Goal: Information Seeking & Learning: Learn about a topic

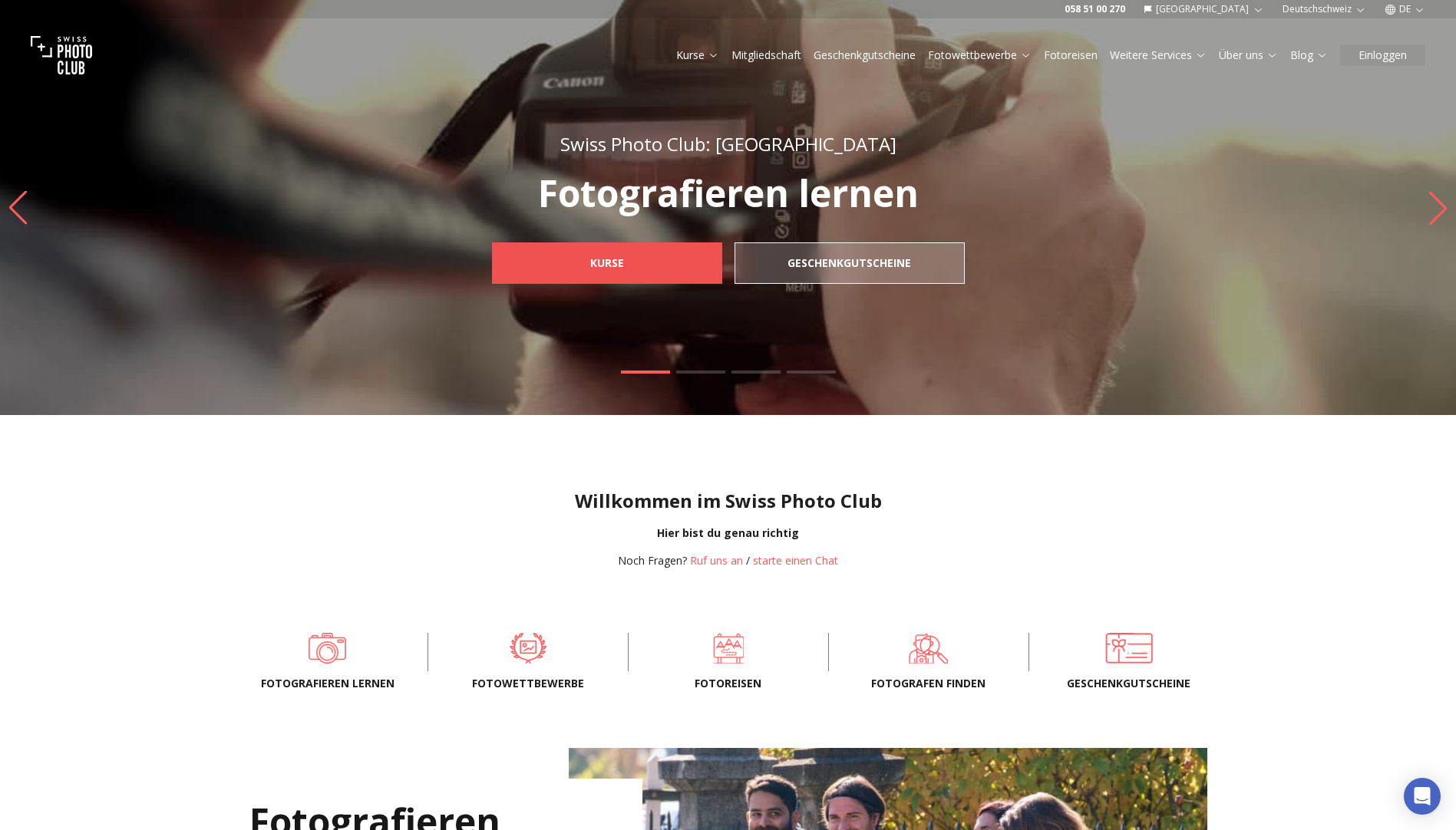
click at [607, 268] on b "Kurse" at bounding box center [607, 263] width 34 height 16
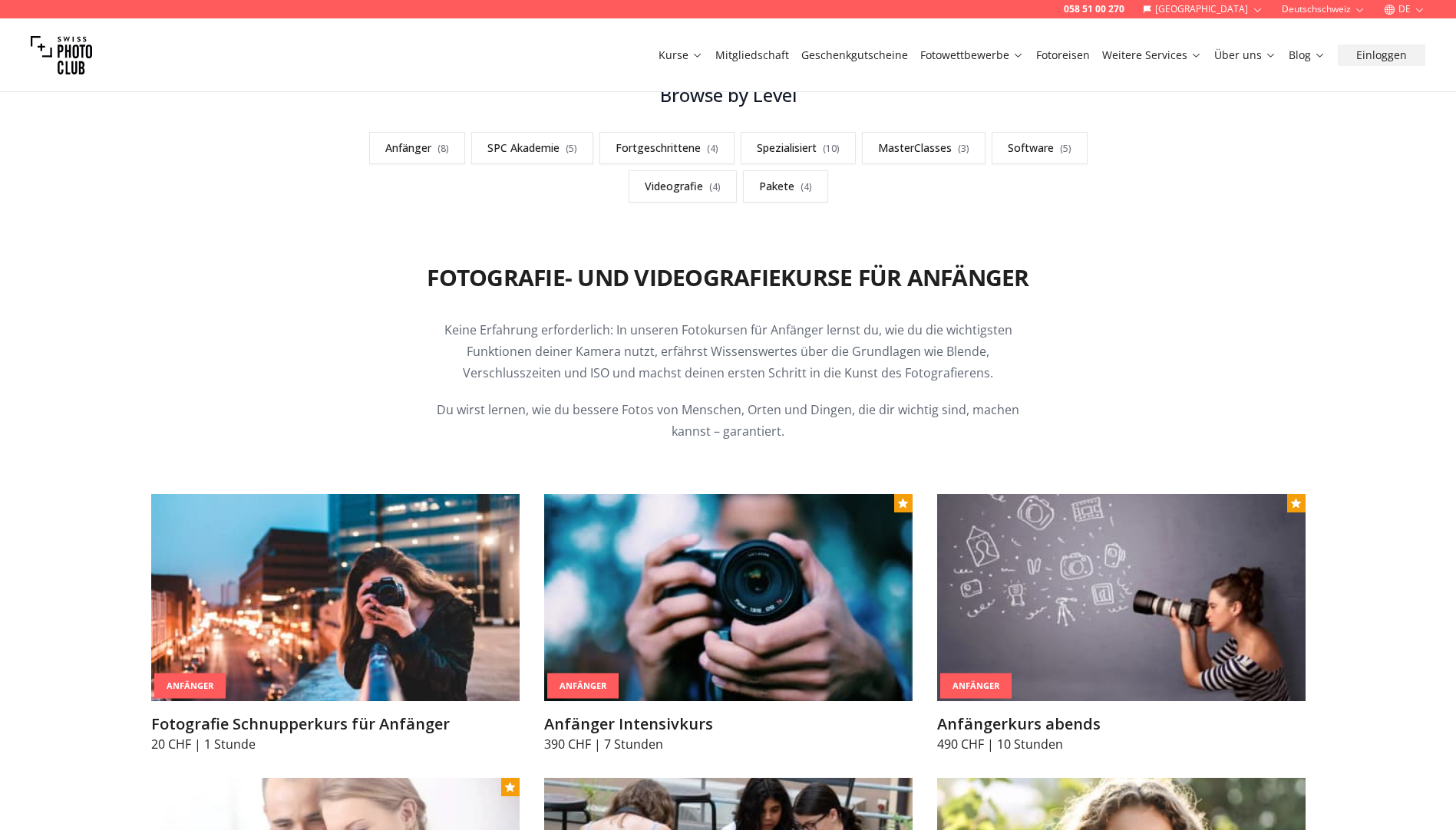
scroll to position [844, 0]
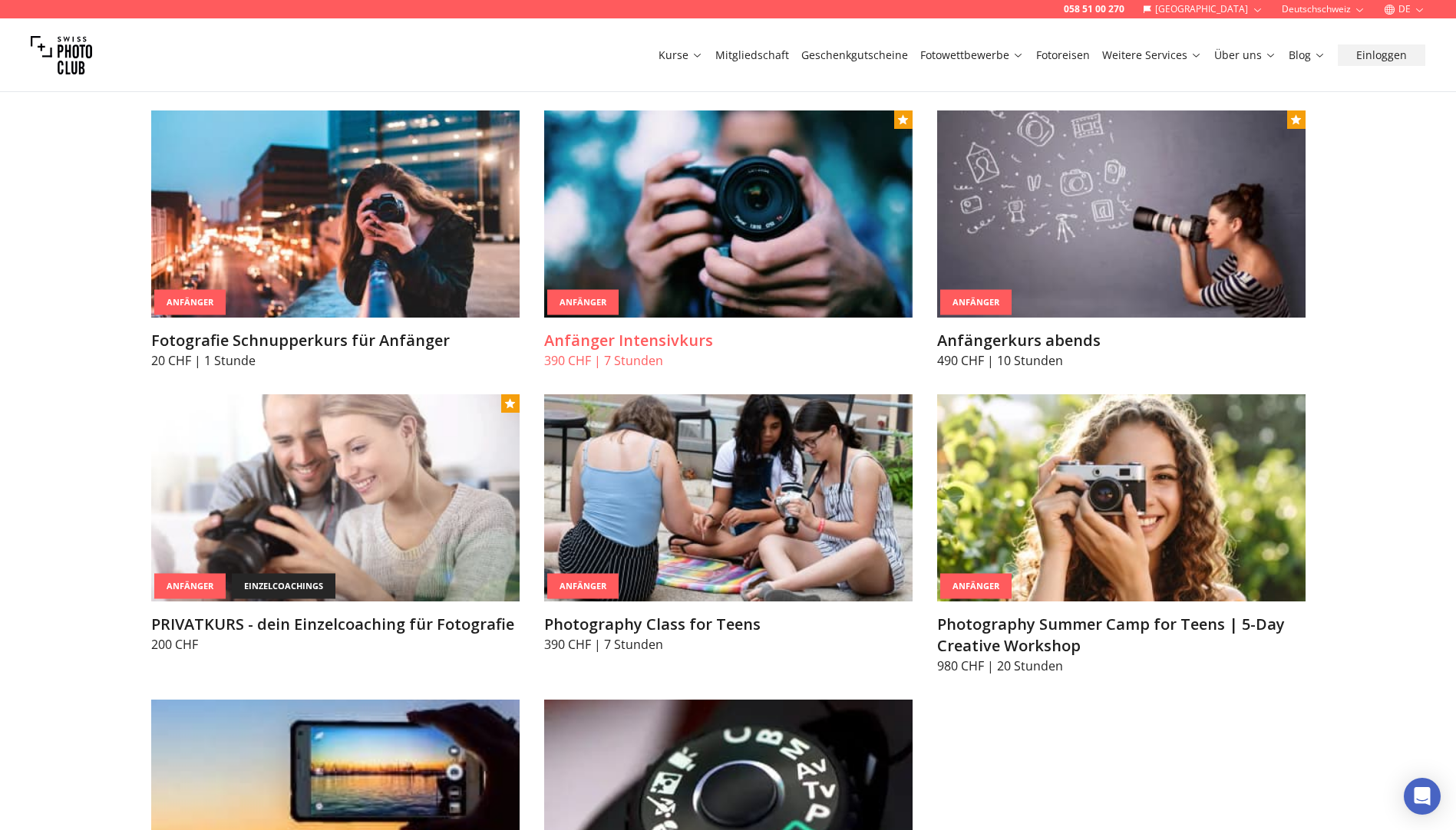
click at [721, 245] on img at bounding box center [728, 214] width 368 height 207
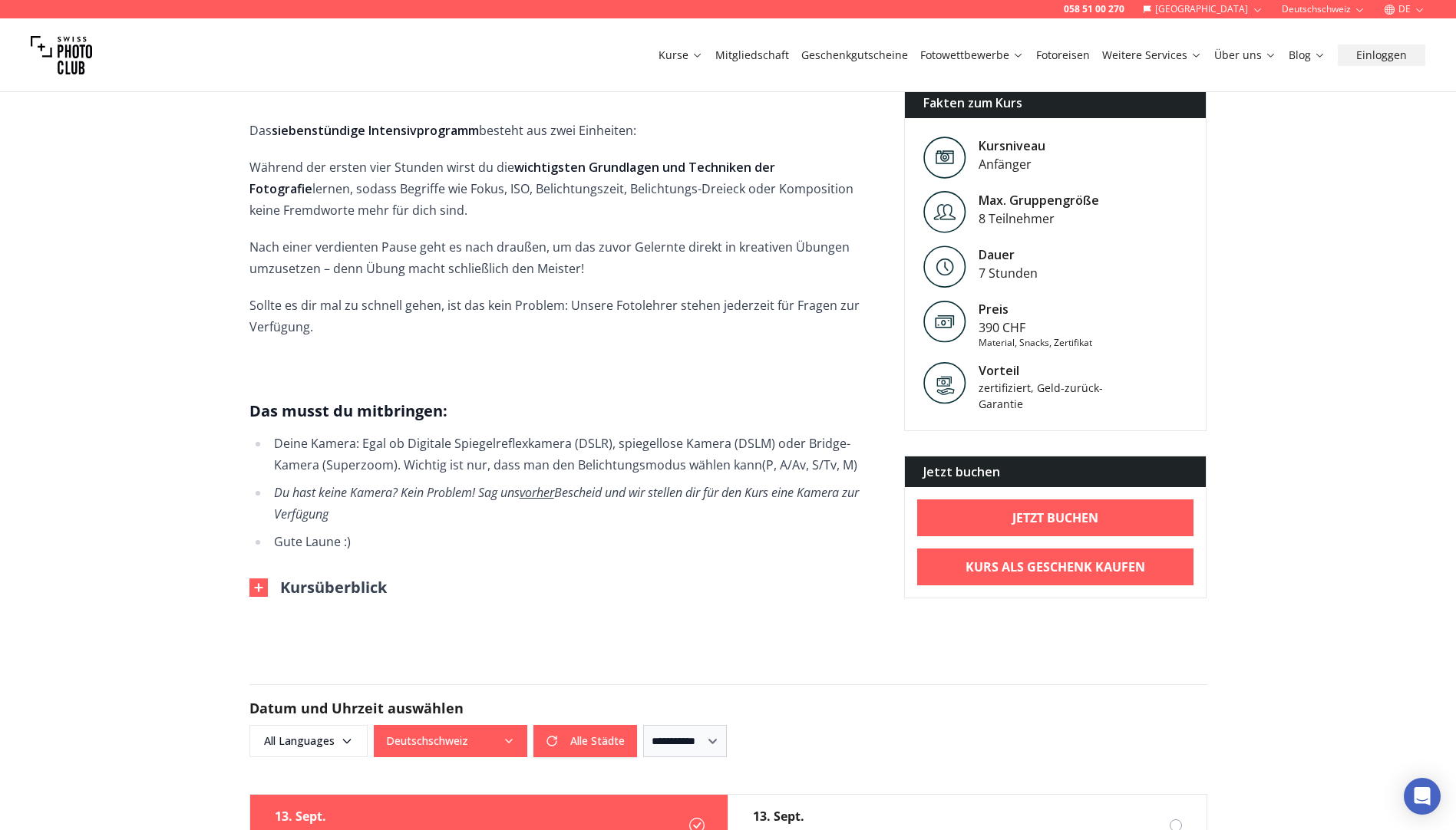
scroll to position [920, 0]
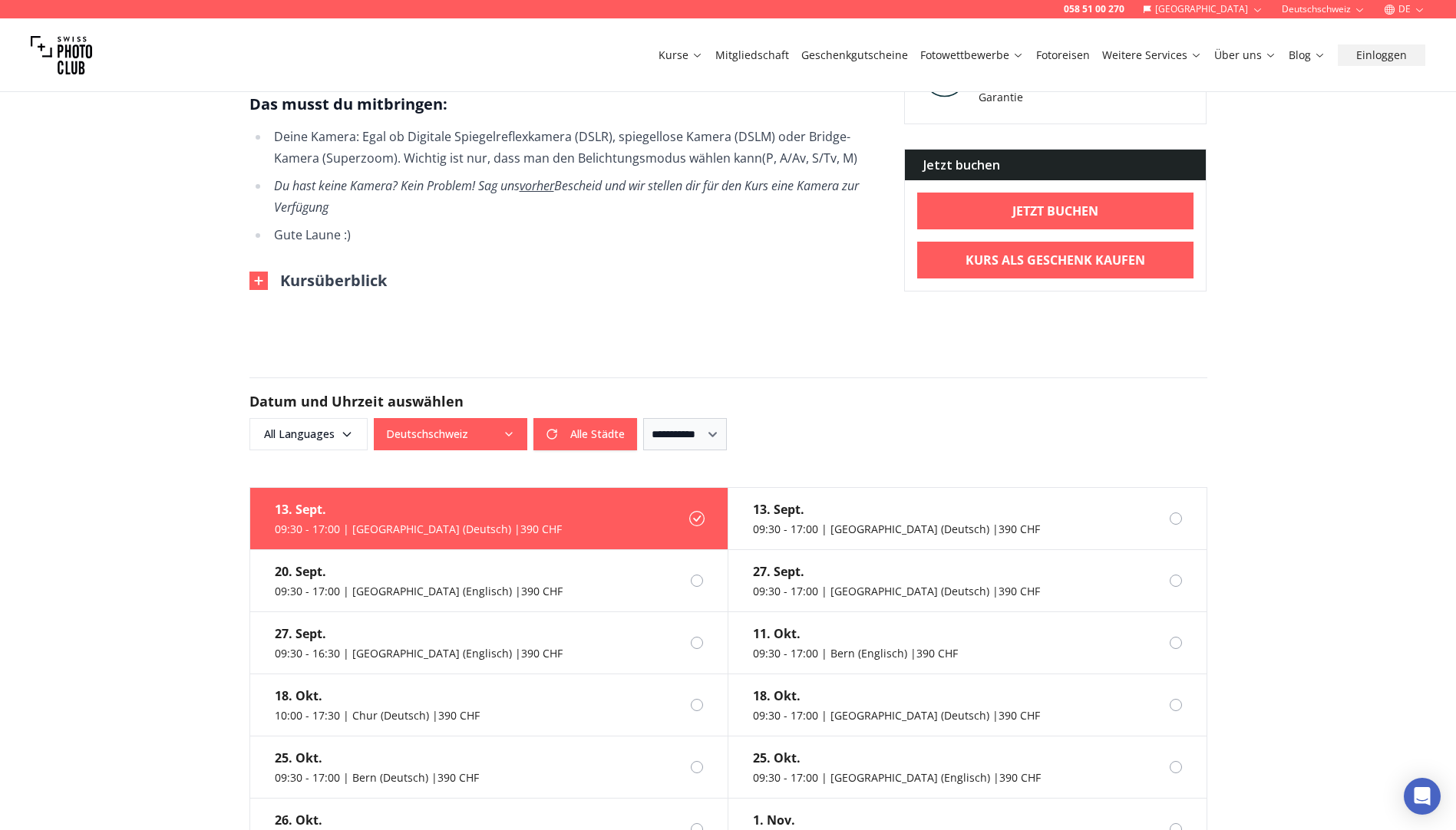
click at [531, 467] on form "**********" at bounding box center [728, 414] width 982 height 147
click at [917, 500] on div "13. Sept. 09:30 - 17:00 | Zurich (Deutsch) | 390 CHF" at bounding box center [884, 518] width 312 height 61
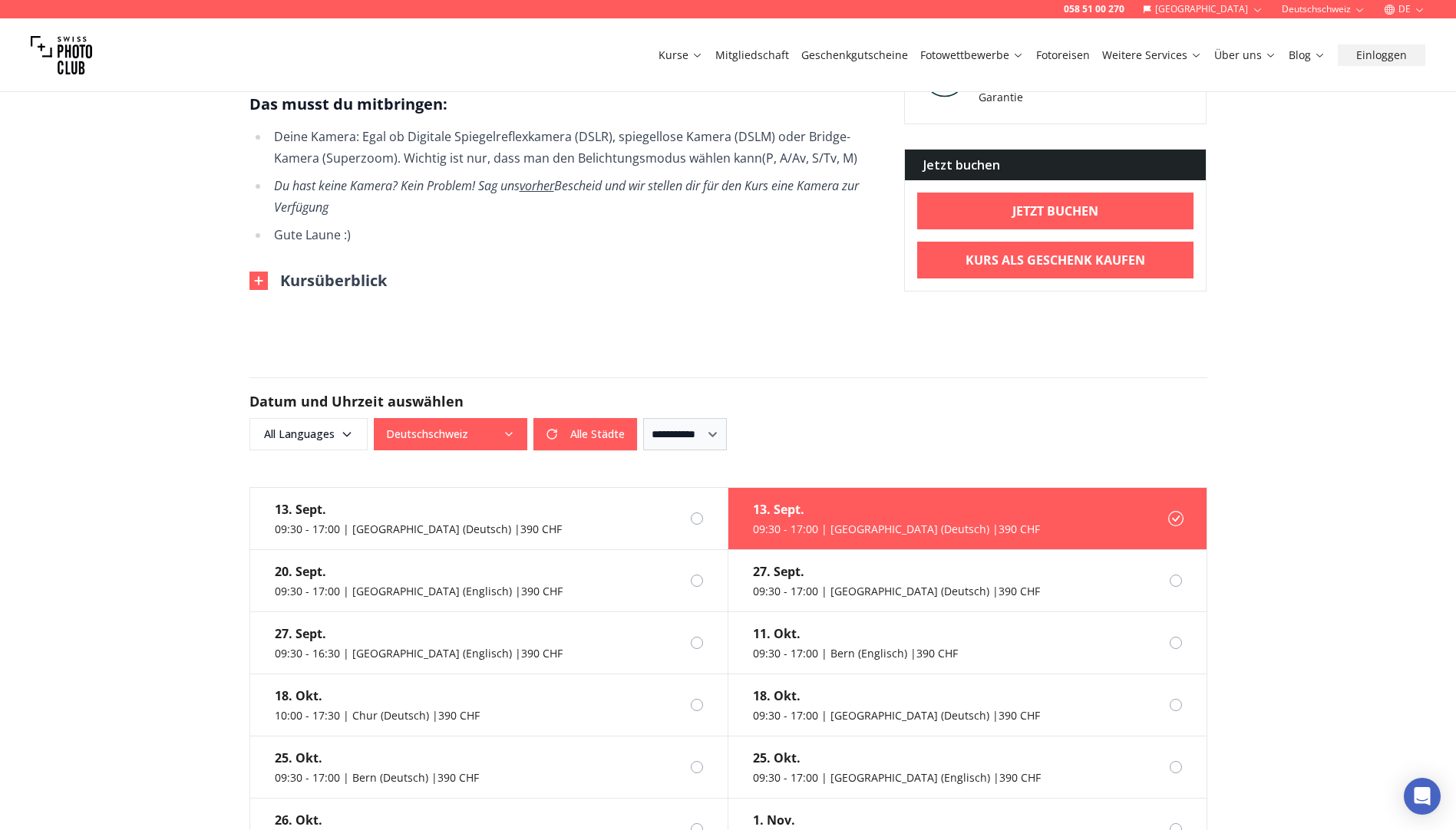
click at [439, 418] on button "Deutschschweiz" at bounding box center [450, 433] width 153 height 32
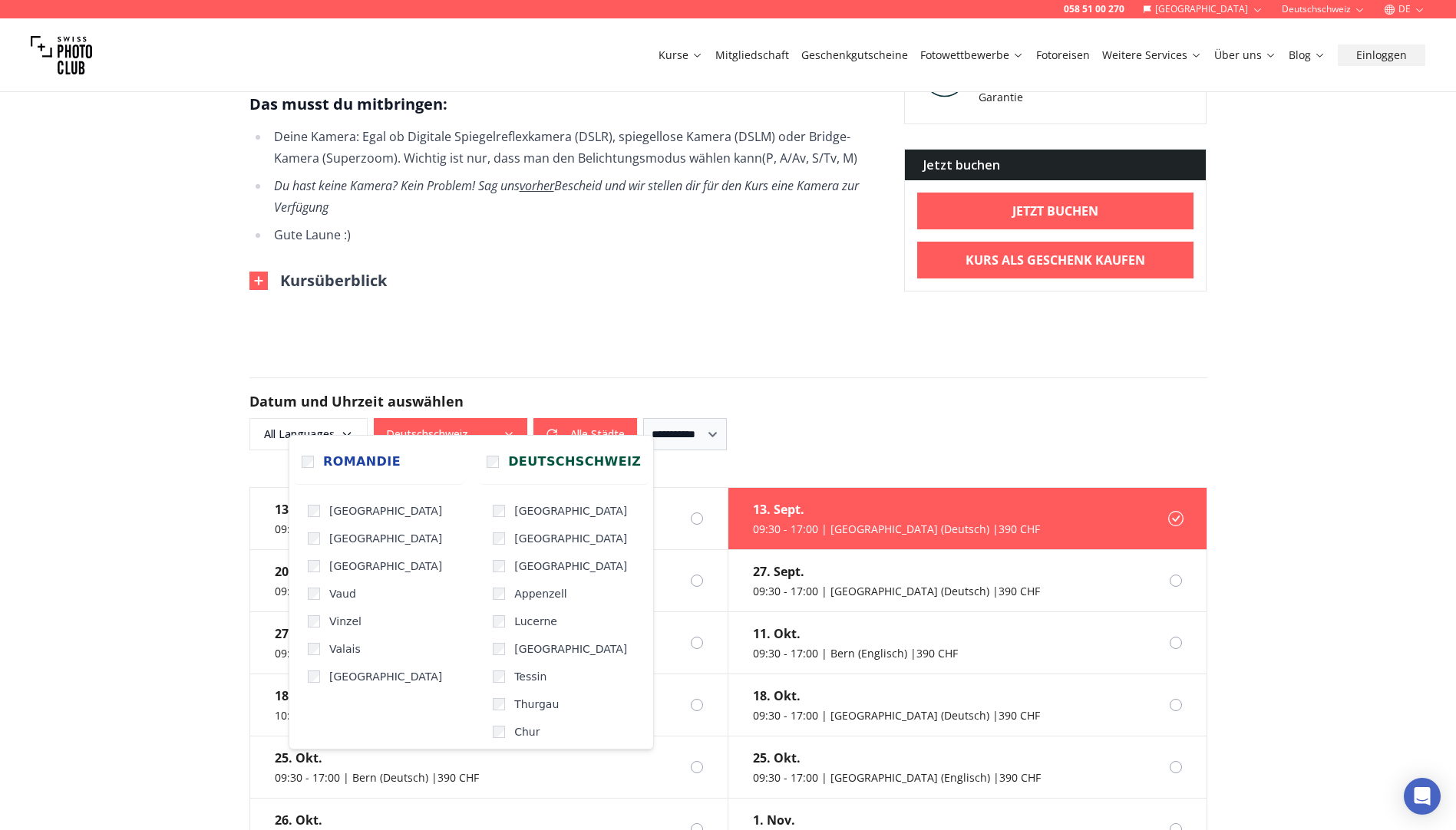
click at [439, 418] on button "Deutschschweiz" at bounding box center [450, 433] width 153 height 32
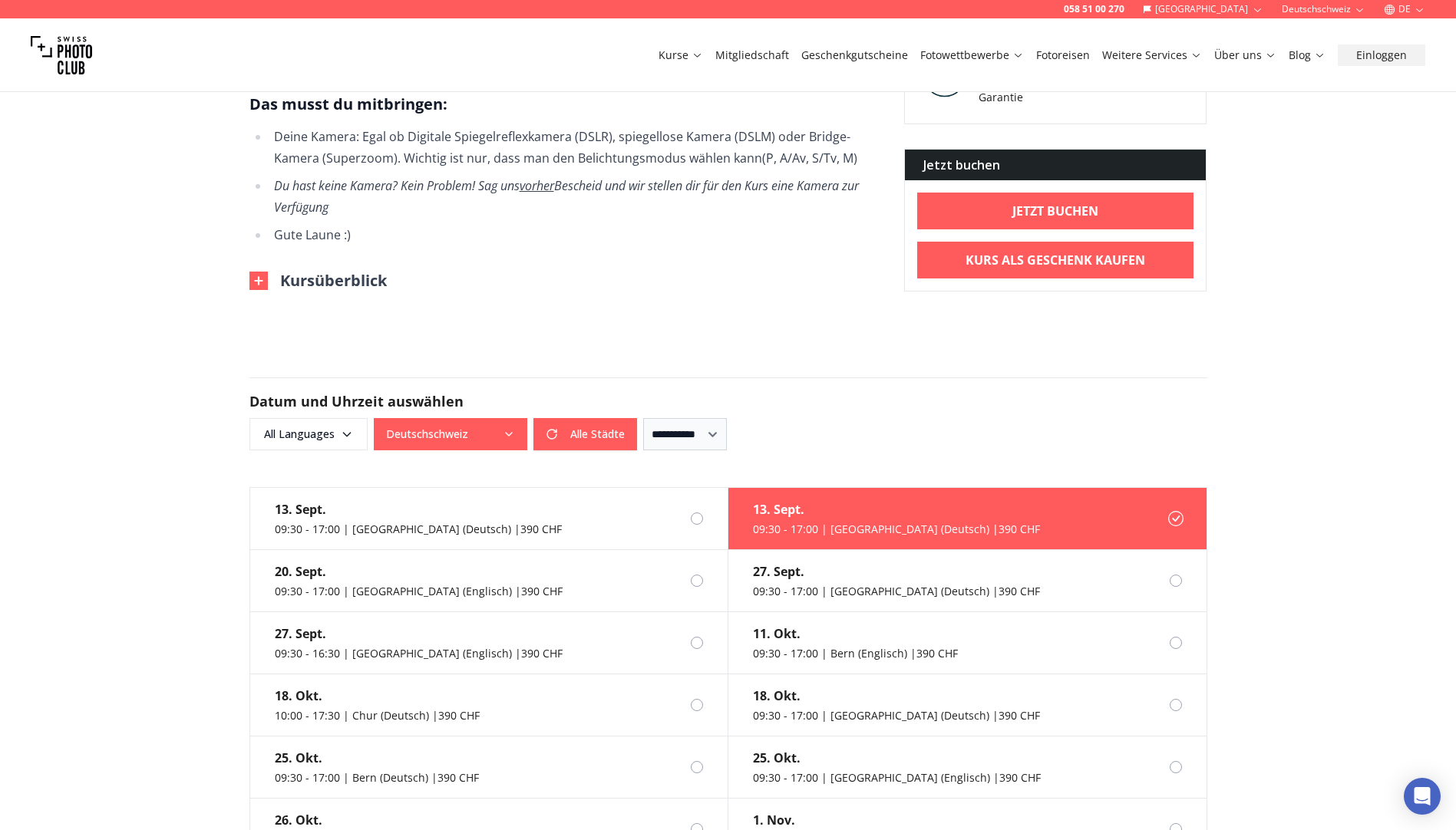
click at [439, 418] on button "Deutschschweiz" at bounding box center [450, 433] width 153 height 32
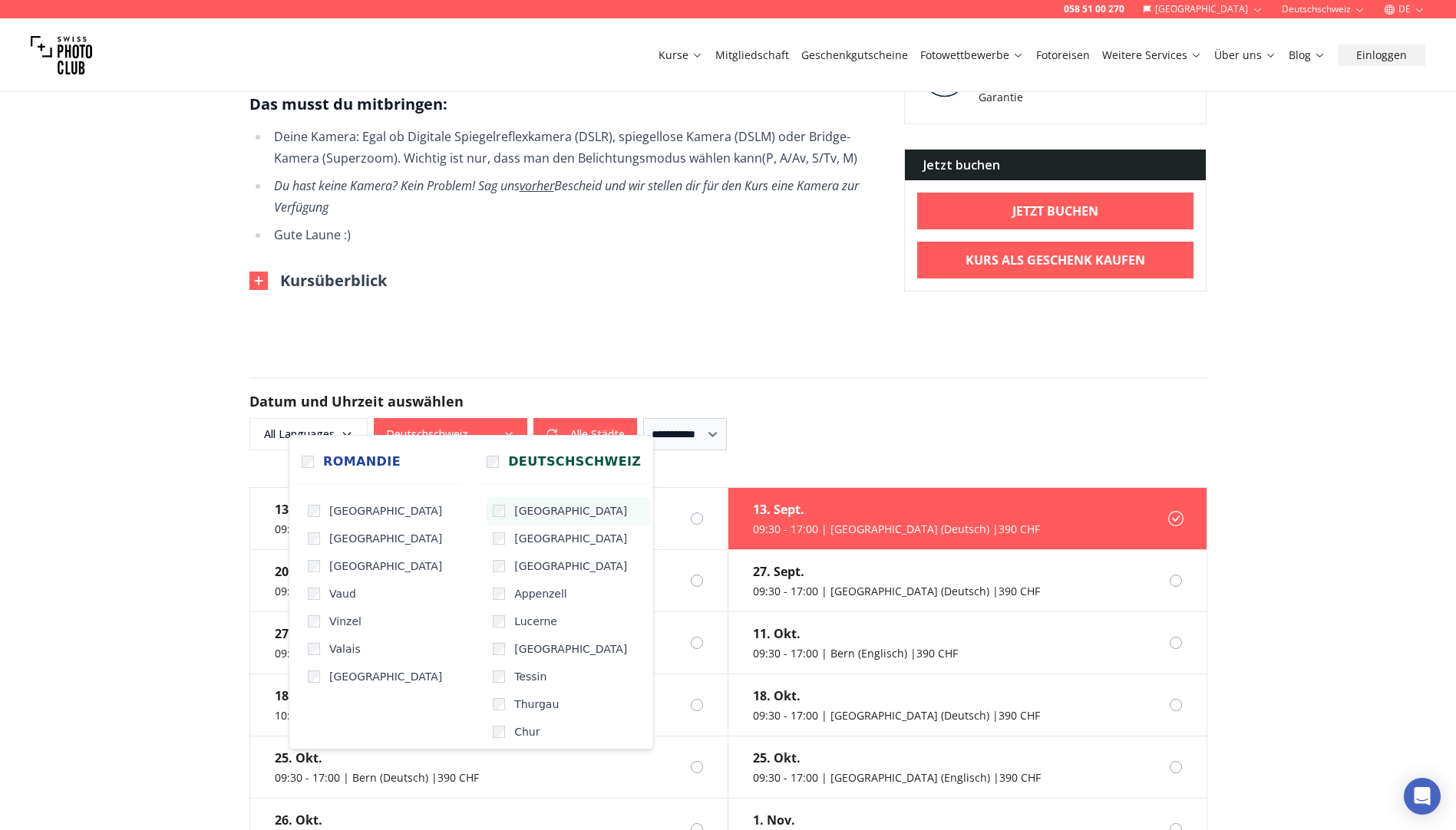
click at [514, 514] on span "Basel" at bounding box center [571, 510] width 113 height 16
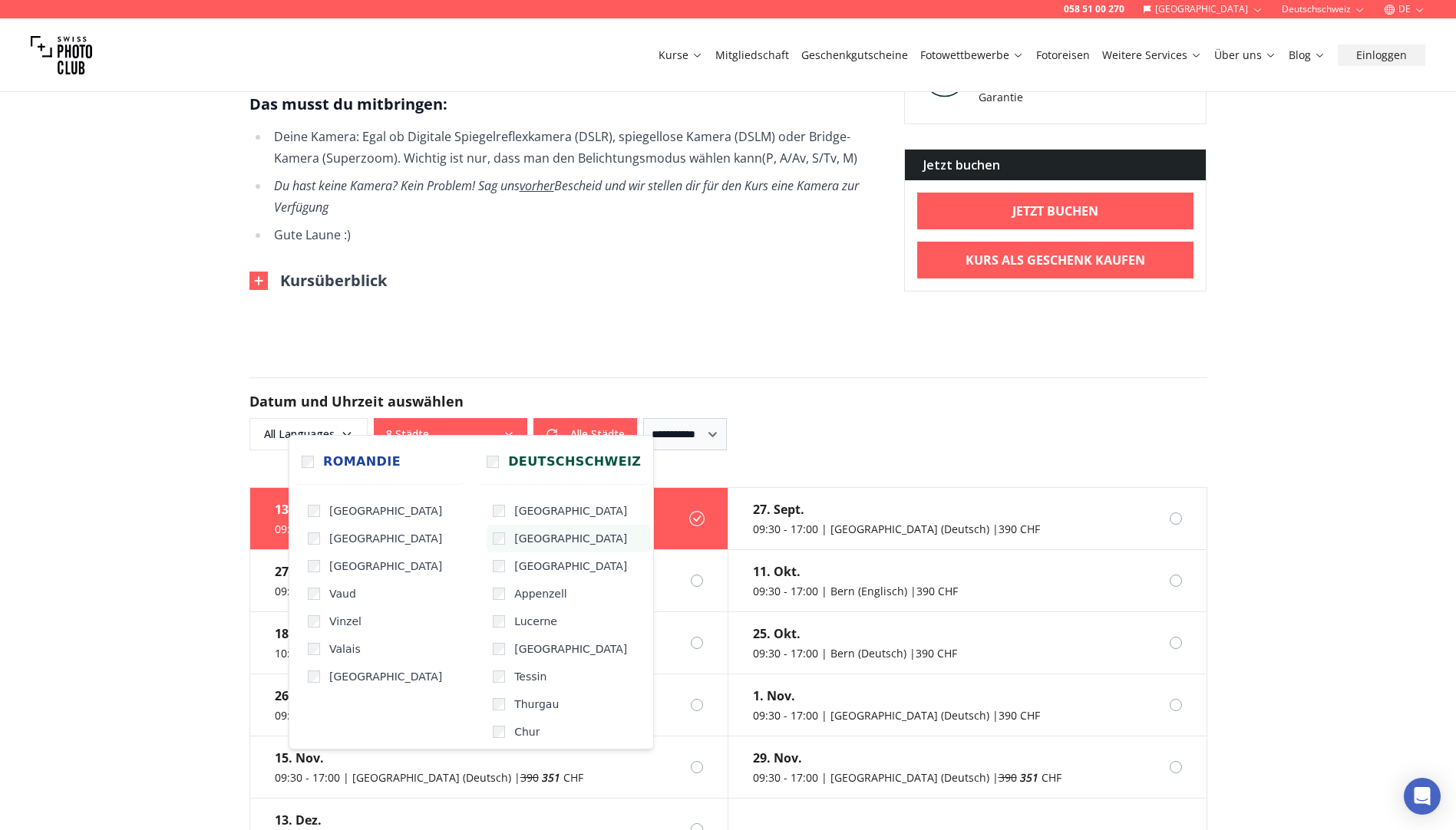
click at [514, 544] on span "Bern" at bounding box center [571, 538] width 113 height 16
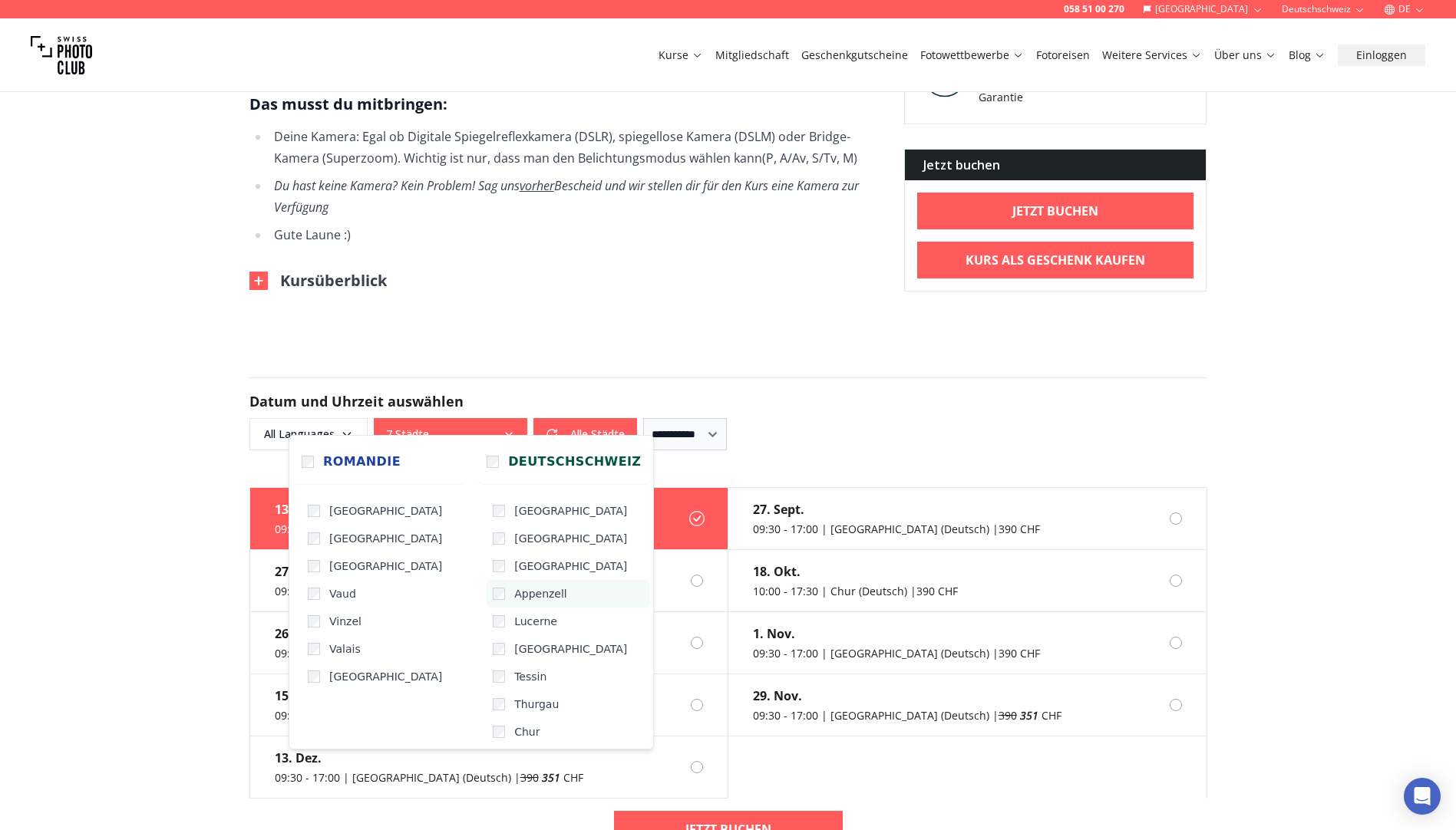
click at [514, 595] on span "Appenzell" at bounding box center [540, 593] width 53 height 16
click at [516, 631] on label "Lucerne" at bounding box center [568, 621] width 163 height 28
click at [516, 646] on span "St. Gallen" at bounding box center [571, 649] width 113 height 16
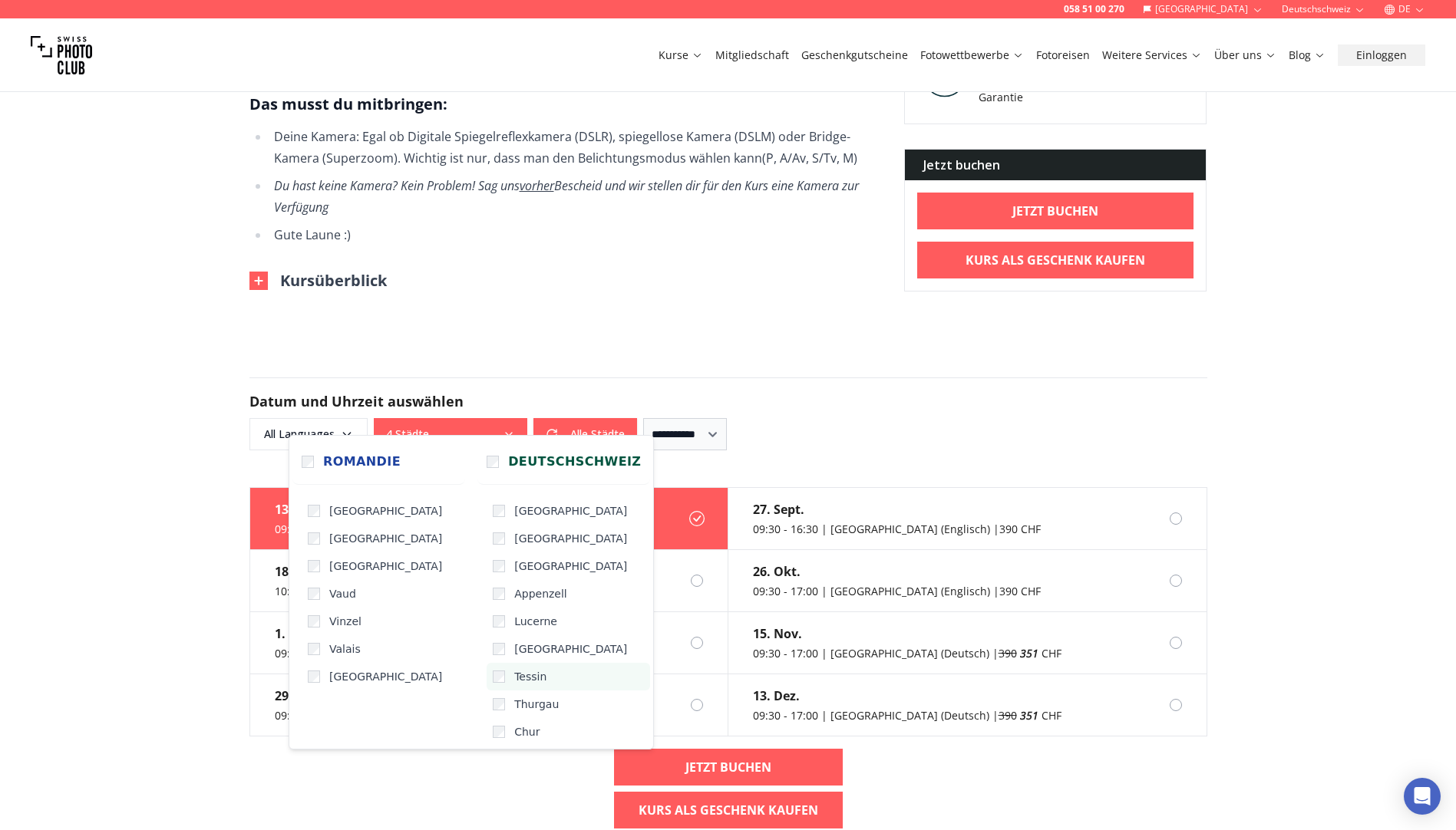
click at [522, 679] on label "Tessin" at bounding box center [568, 677] width 163 height 28
click at [519, 708] on span "Thurgau" at bounding box center [536, 704] width 44 height 16
click at [517, 742] on label "Chur" at bounding box center [568, 732] width 163 height 28
click at [505, 321] on div "058 51 00 270 Schweiz Deutschschweiz DE Kurse Mitgliedschaft Geschenkgutscheine…" at bounding box center [728, 619] width 1456 height 3080
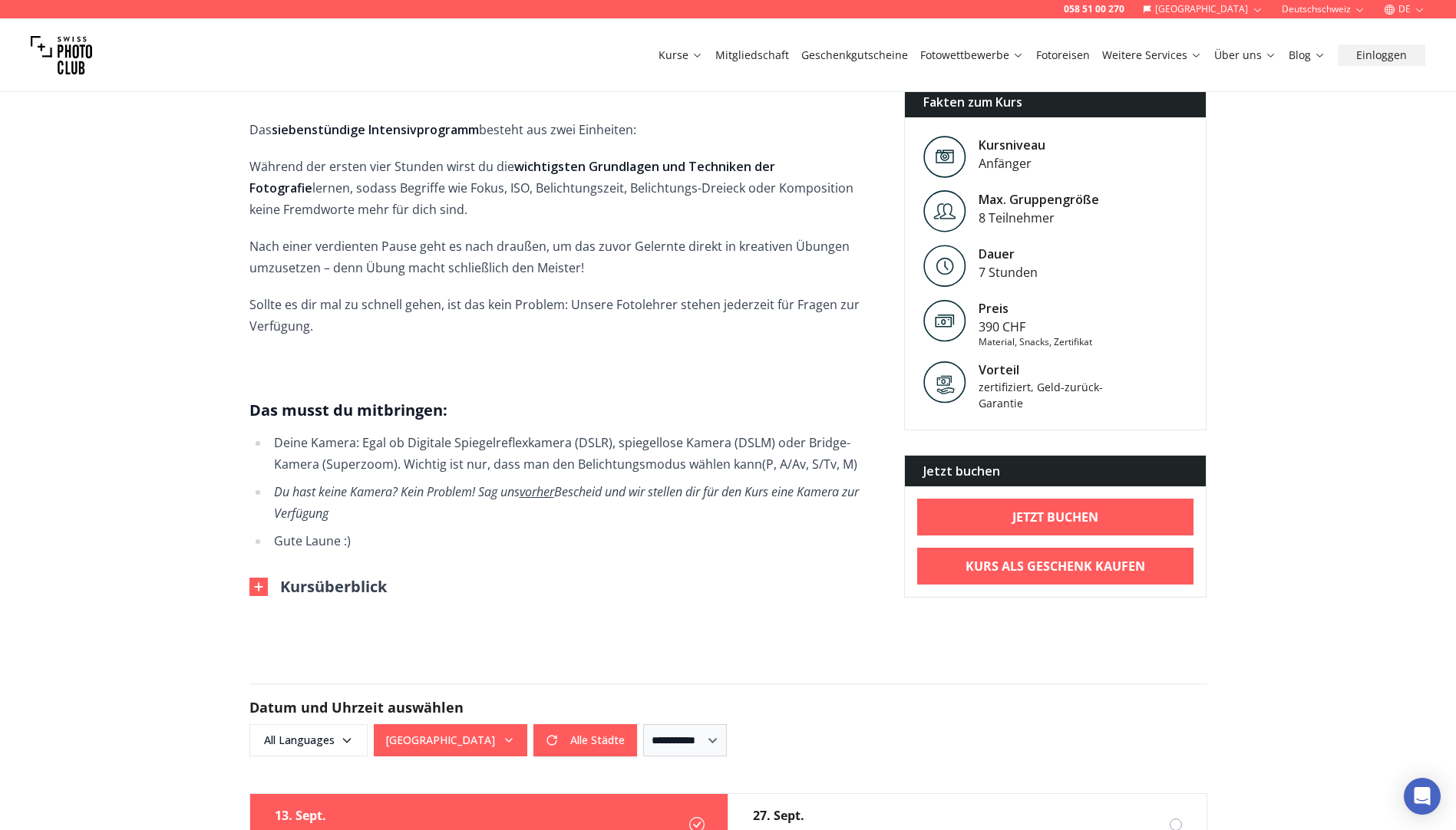
scroll to position [614, 0]
click at [350, 577] on button "Kursüberblick" at bounding box center [318, 587] width 138 height 21
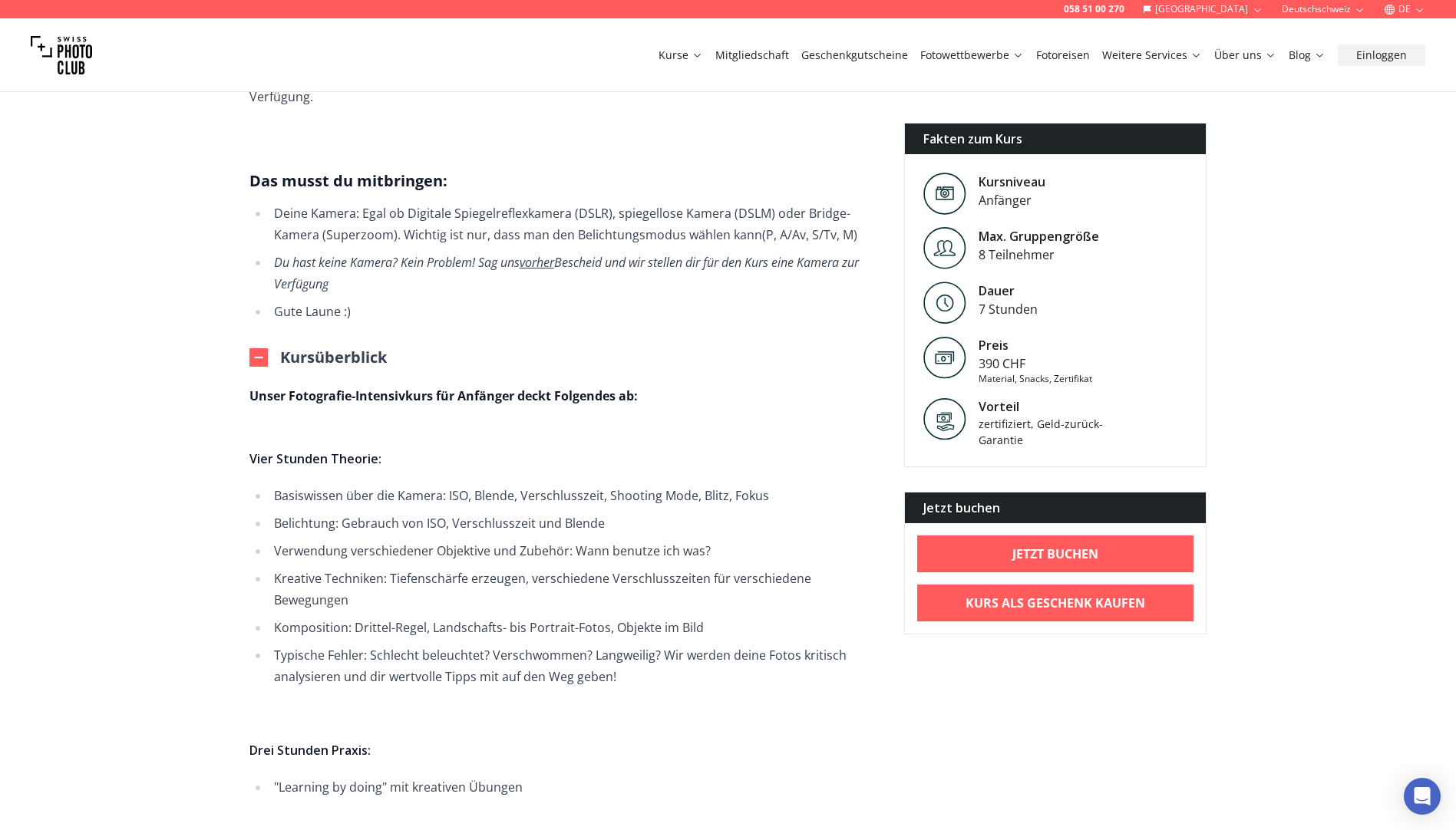
scroll to position [1074, 0]
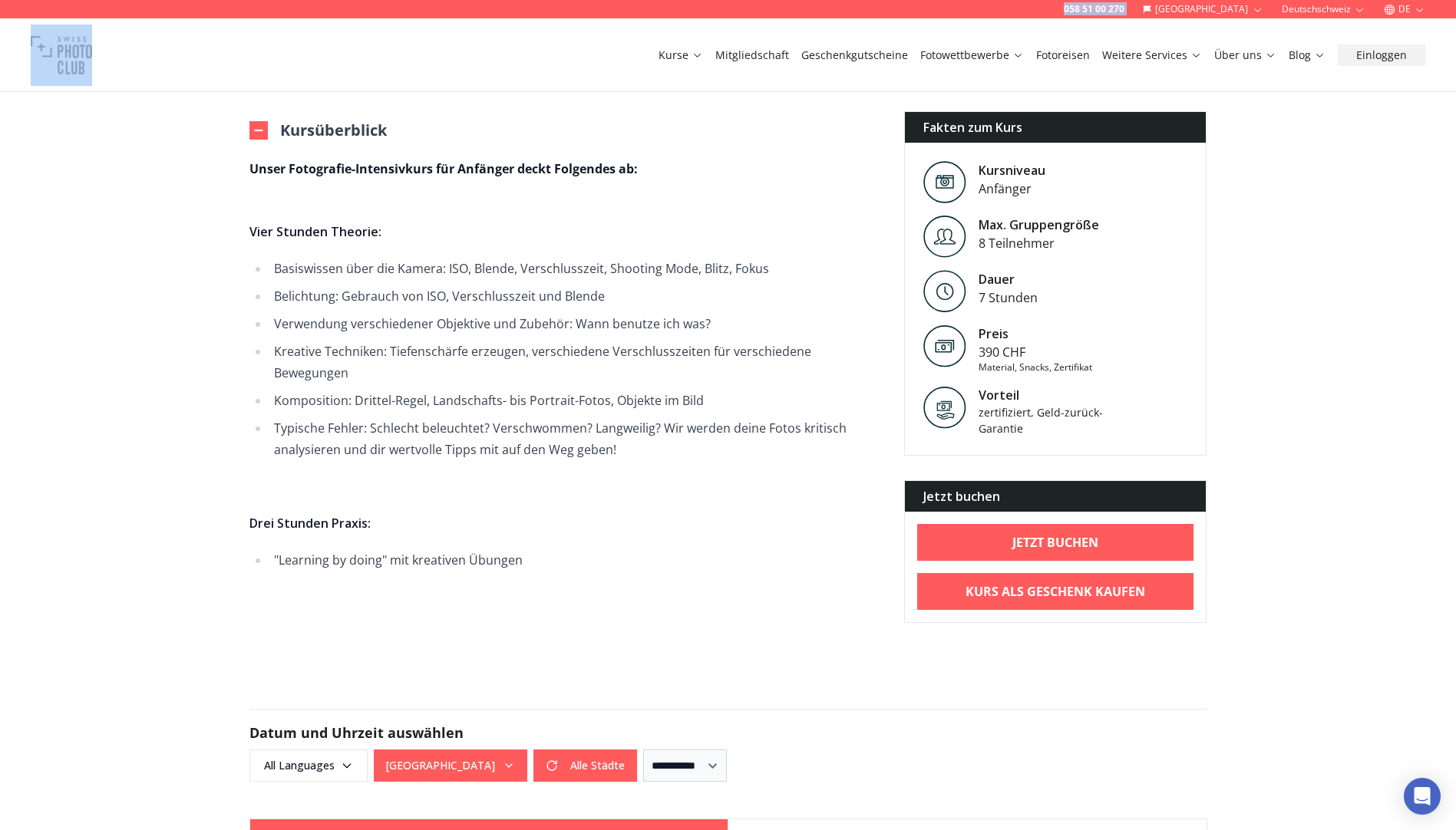
drag, startPoint x: 233, startPoint y: 39, endPoint x: 233, endPoint y: 15, distance: 24.0
copy div "058 51 00 270 Schweiz Deutschschweiz DE"
click at [460, 371] on ul "Basiswissen über die Kamera: ISO, Blende, Verschlusszeit, Shooting Mode, Blitz,…" at bounding box center [564, 359] width 630 height 202
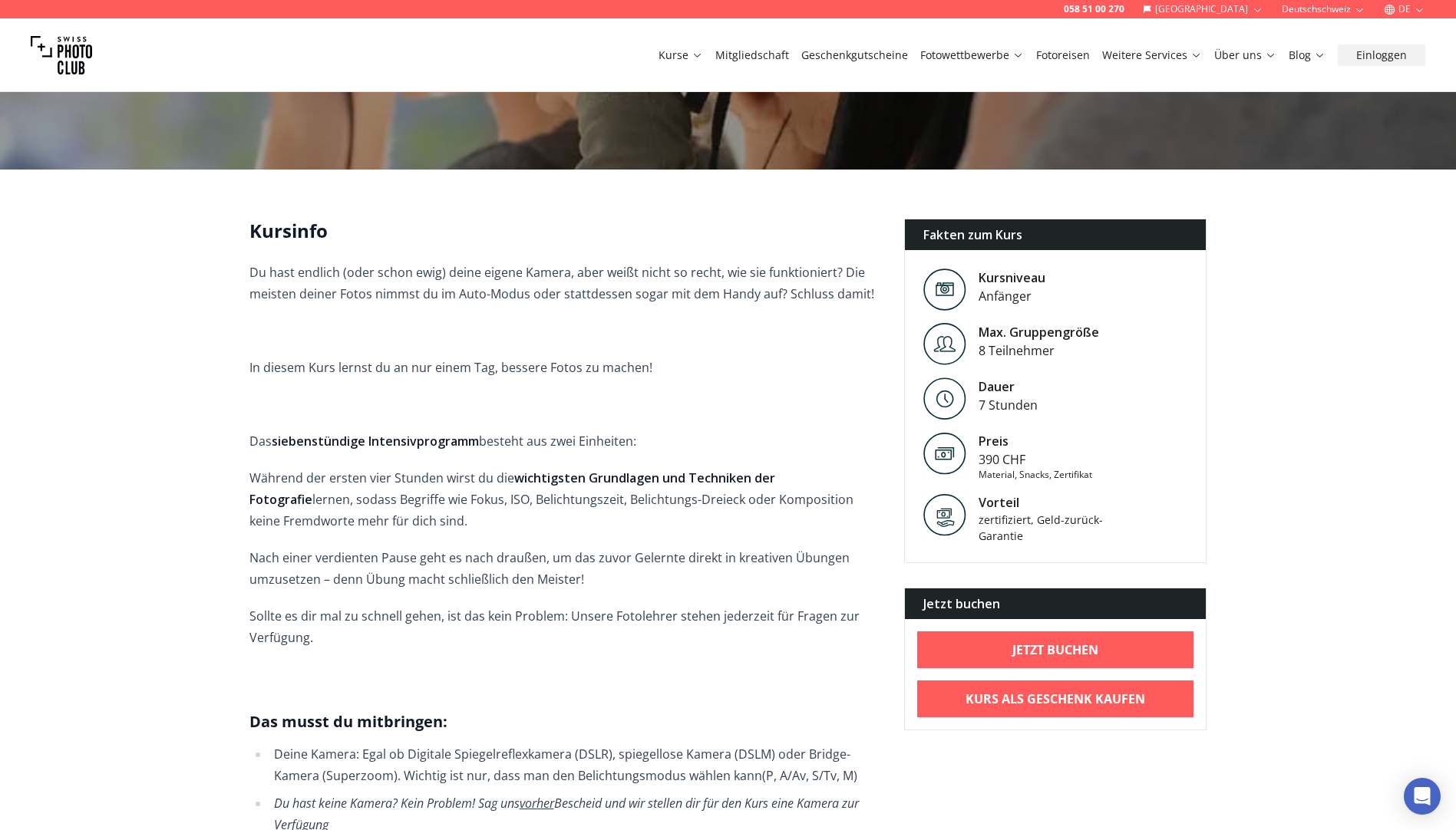
scroll to position [73, 0]
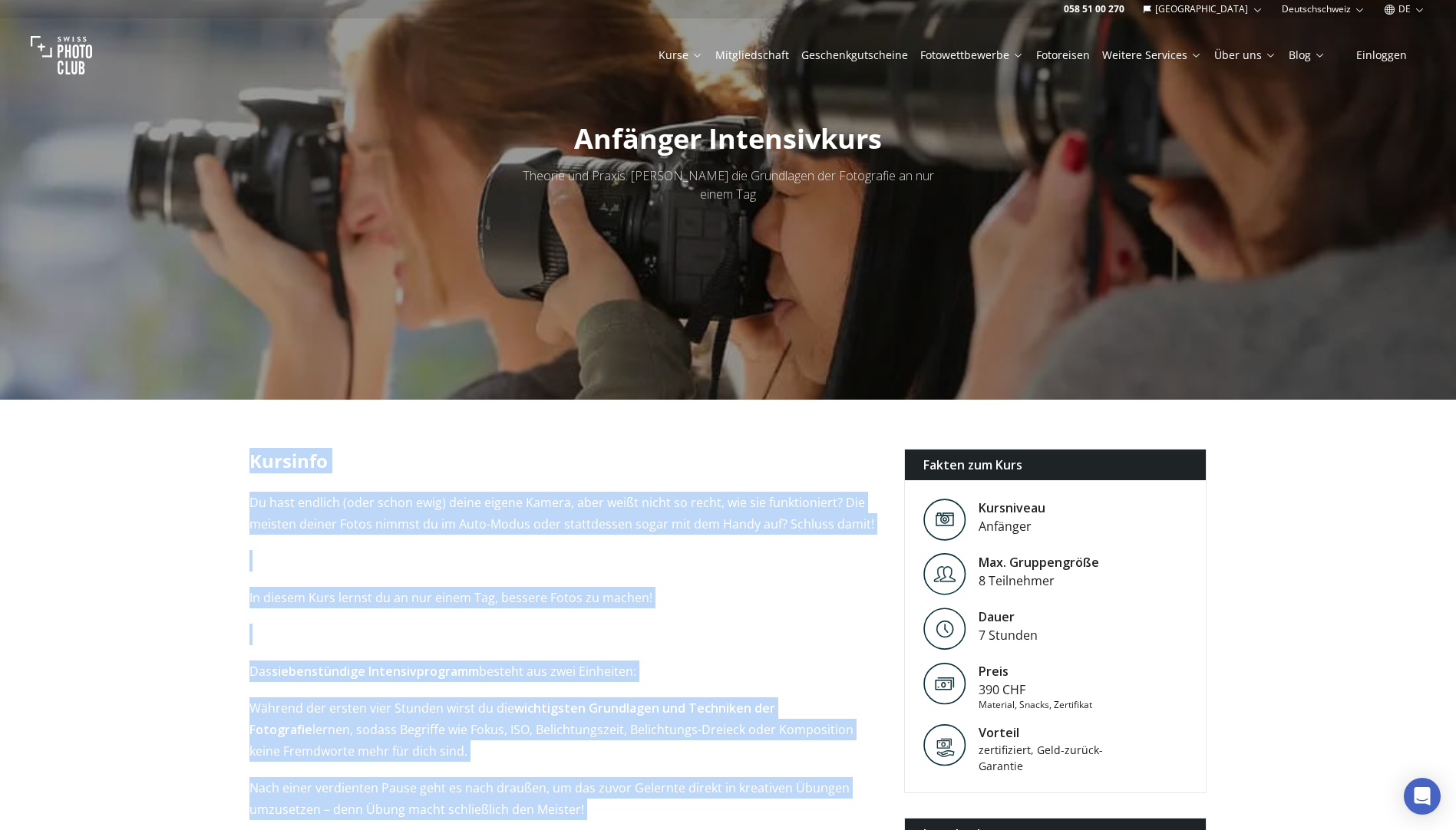
drag, startPoint x: 234, startPoint y: 436, endPoint x: 648, endPoint y: 812, distance: 559.3
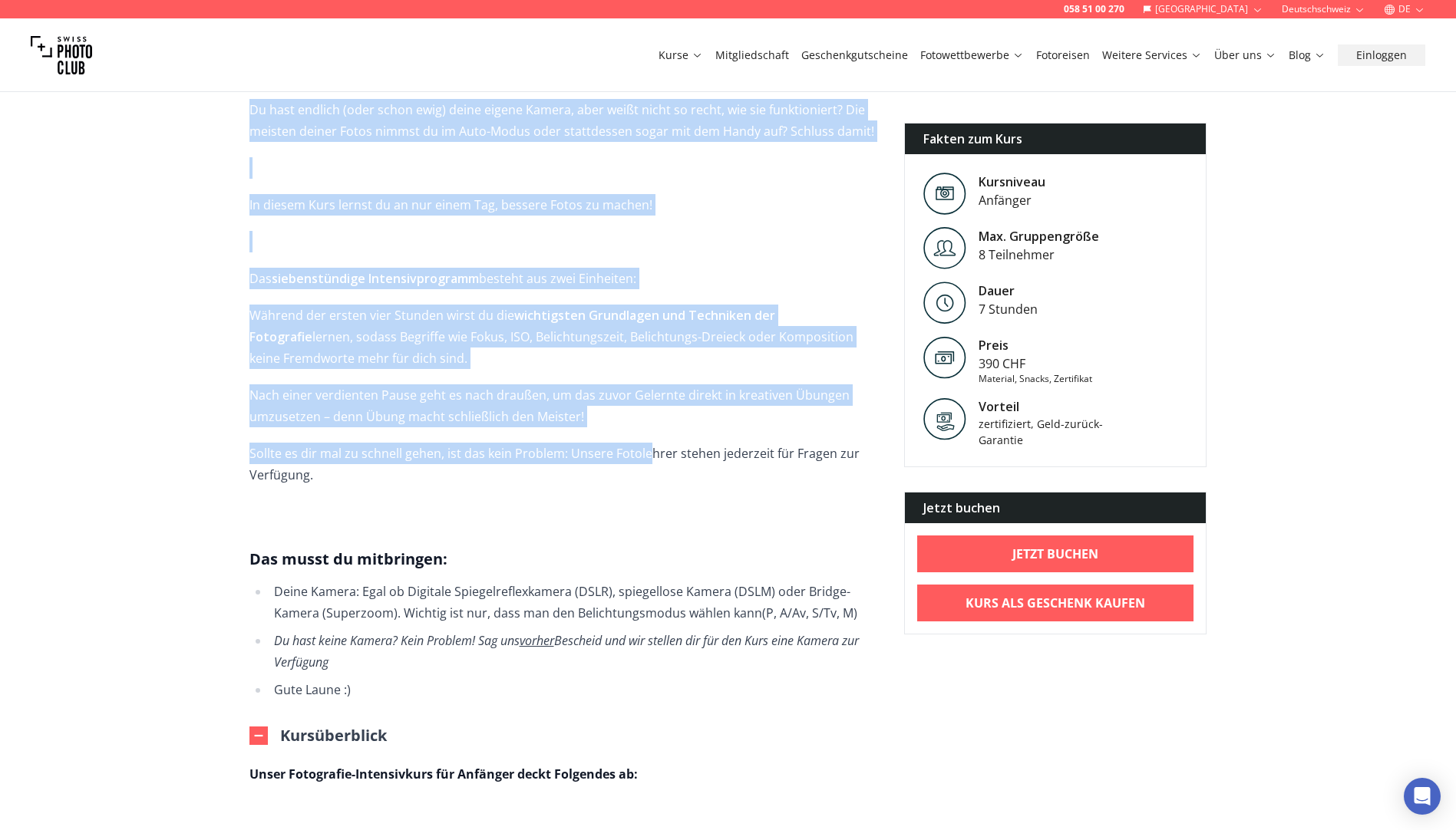
scroll to position [379, 0]
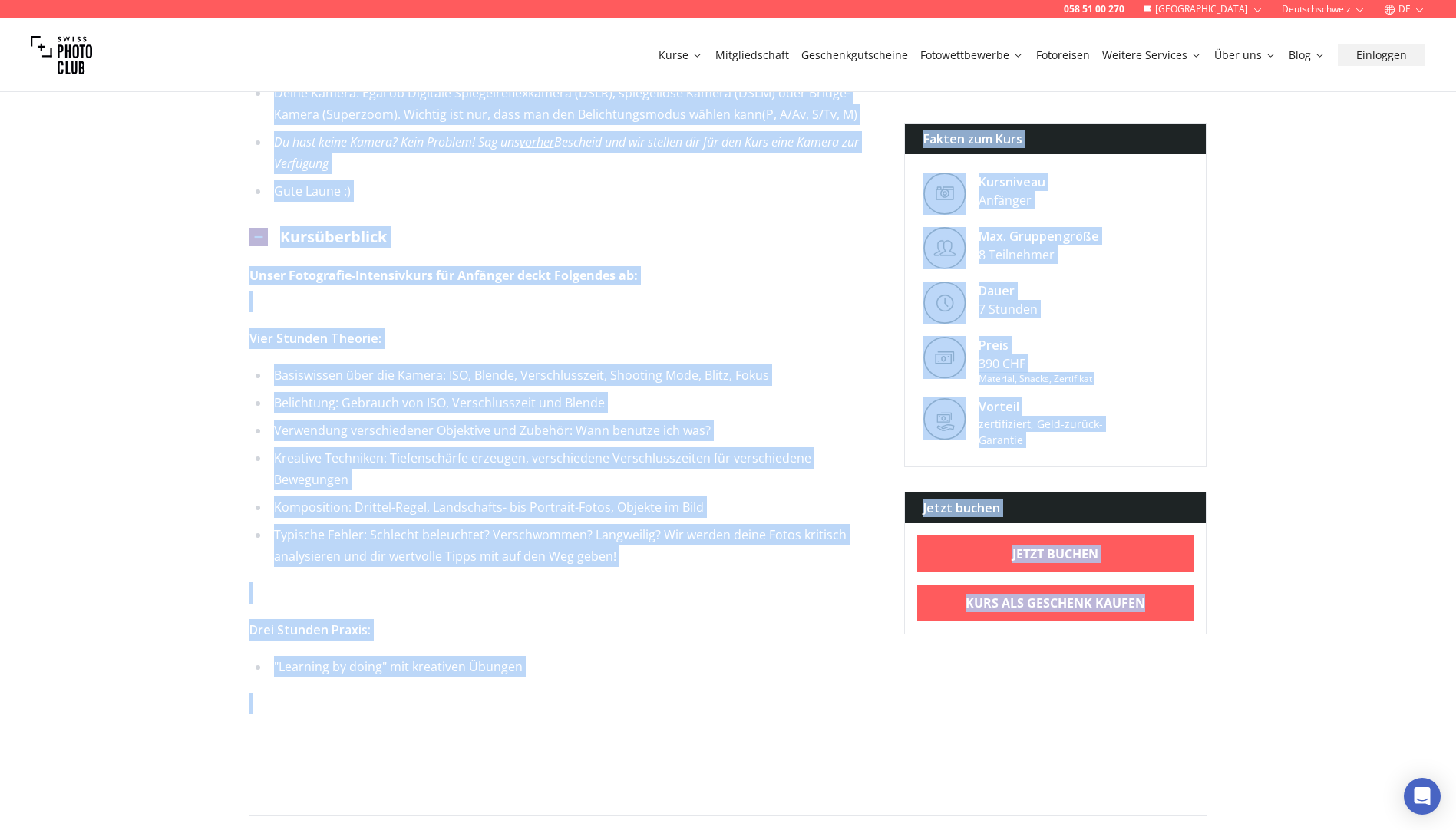
scroll to position [1012, 0]
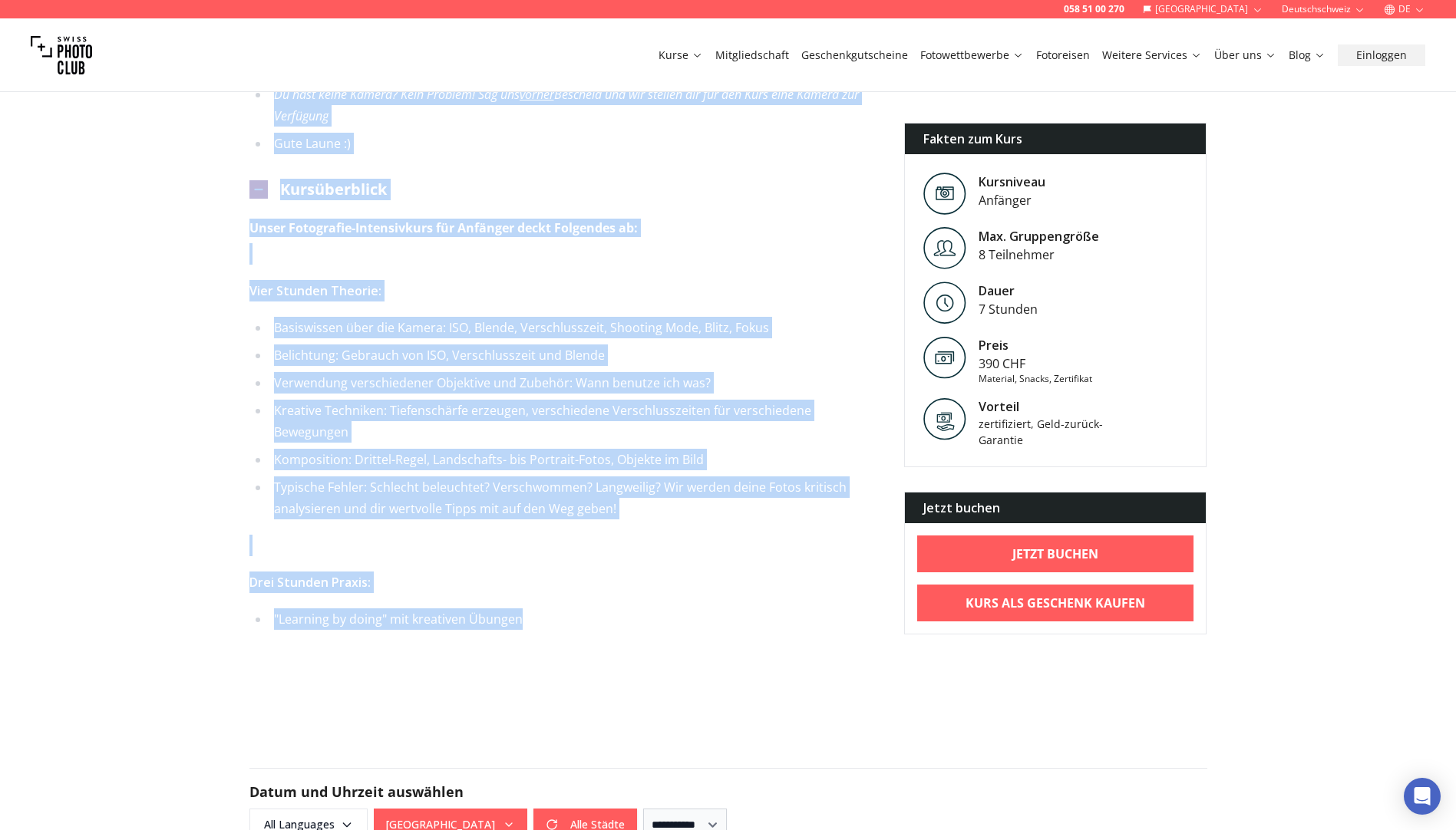
drag, startPoint x: 223, startPoint y: 129, endPoint x: 545, endPoint y: 601, distance: 571.4
click at [545, 601] on div "058 51 00 270 Schweiz Deutschschweiz DE Kurse Mitgliedschaft Geschenkgutscheine…" at bounding box center [728, 769] width 1456 height 3561
copy div "Kursinfo Du hast endlich (oder schon ewig) deine eigene Kamera, aber weißt nich…"
click at [544, 220] on strong "Unser Fotografie-Intensivkurs für Anfänger deckt Folgendes ab:" at bounding box center [444, 228] width 389 height 17
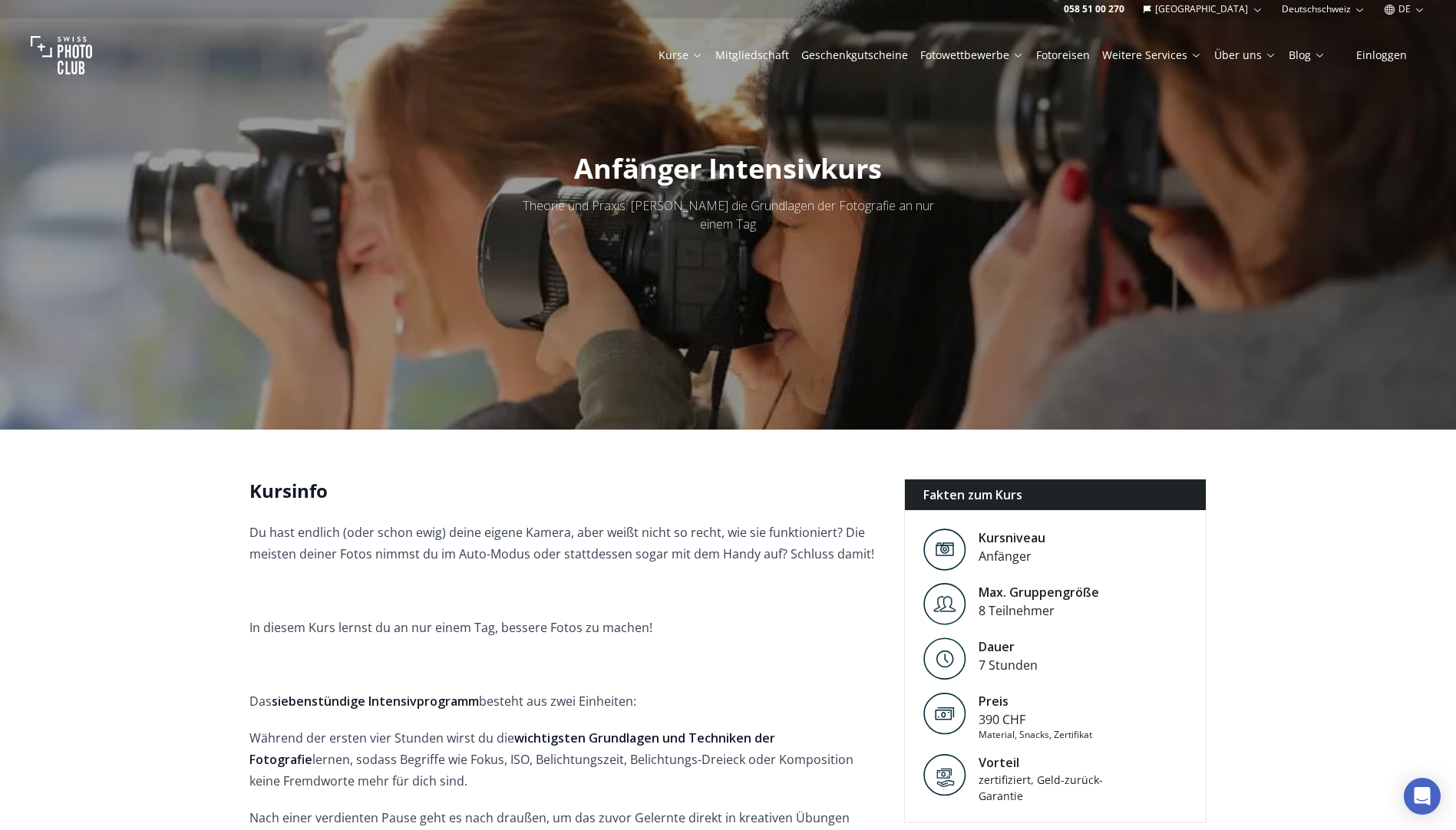
scroll to position [0, 0]
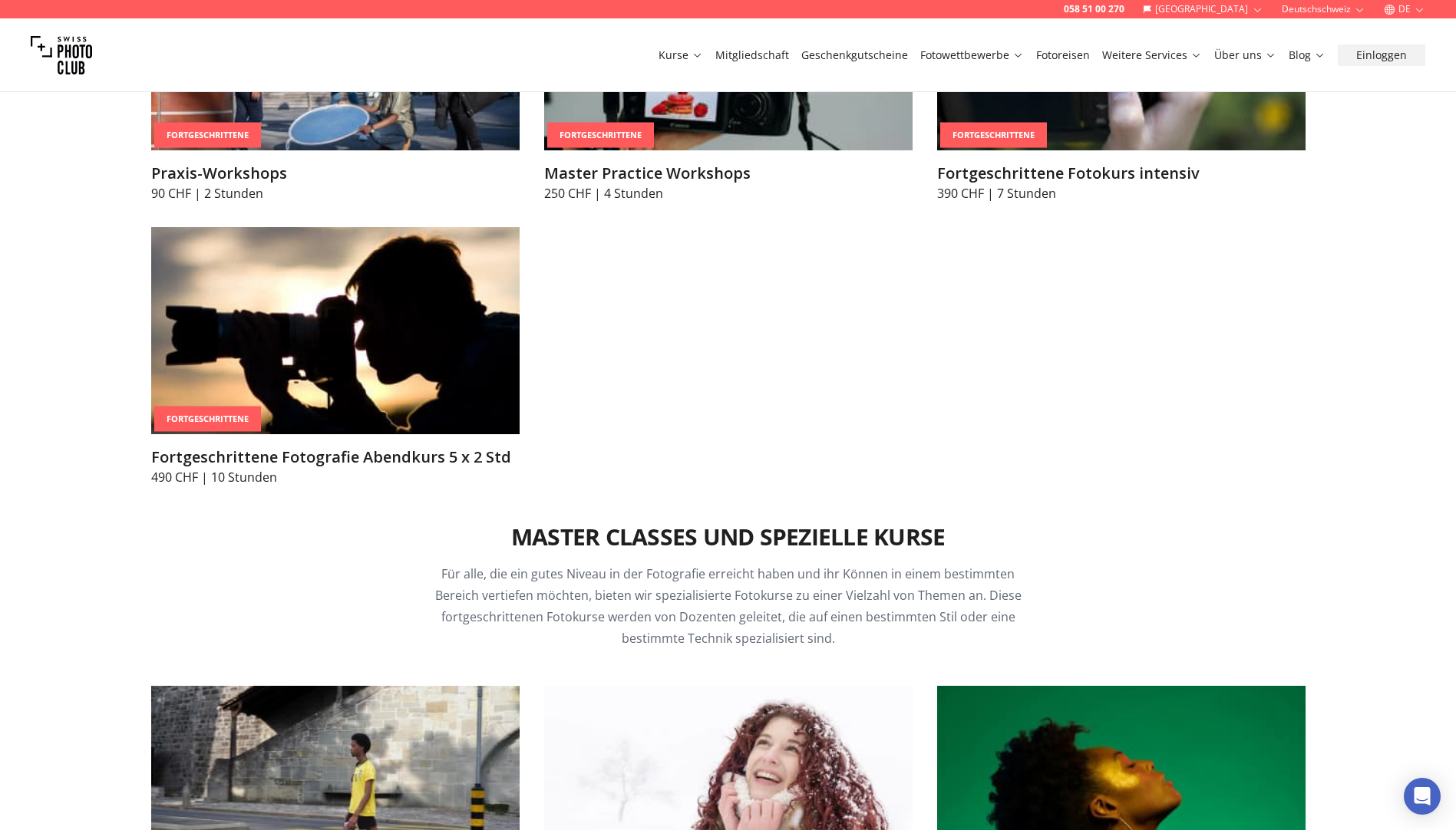
scroll to position [2761, 0]
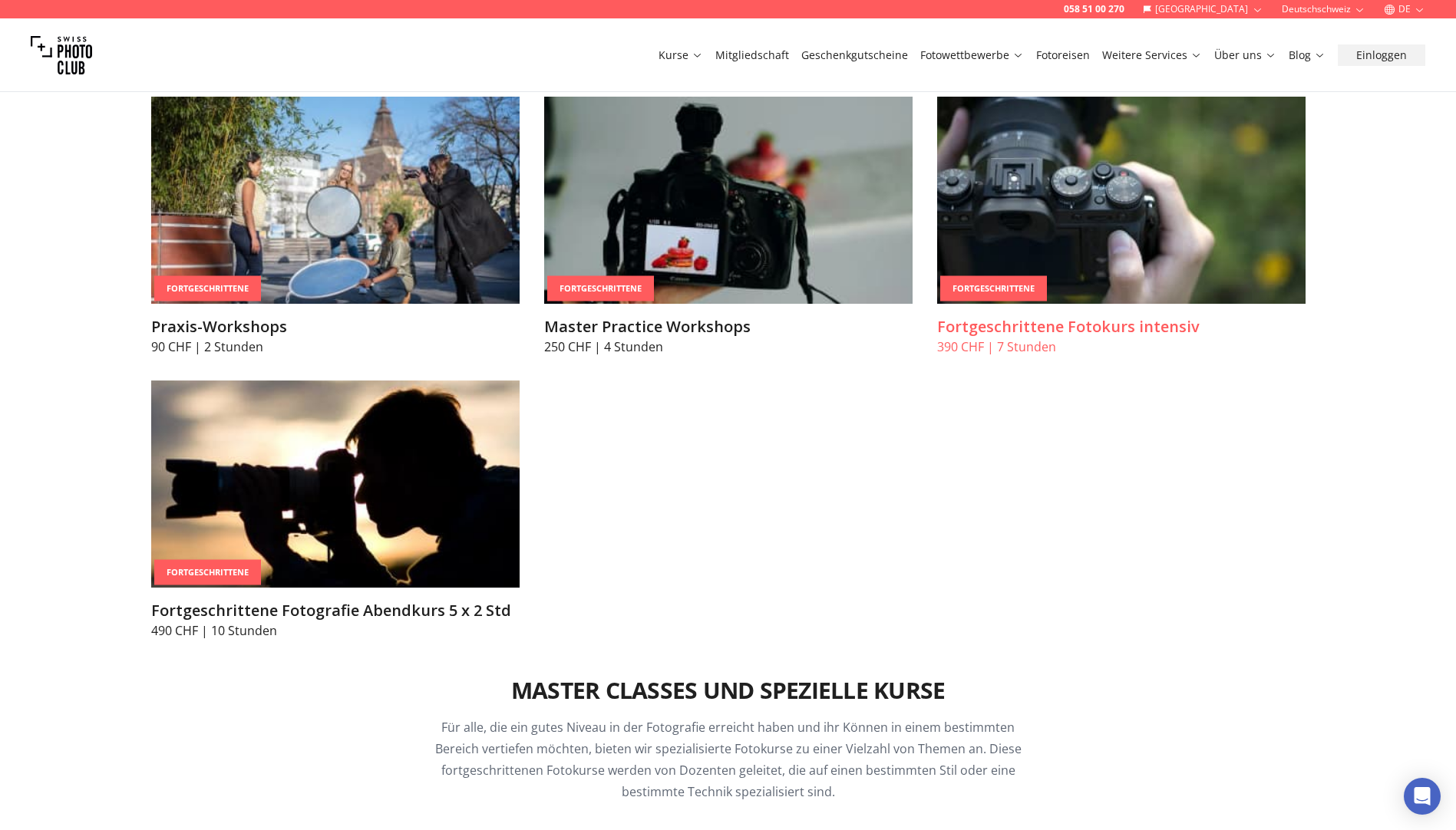
click at [1103, 334] on h3 "Fortgeschrittene Fotokurs intensiv" at bounding box center [1121, 327] width 368 height 21
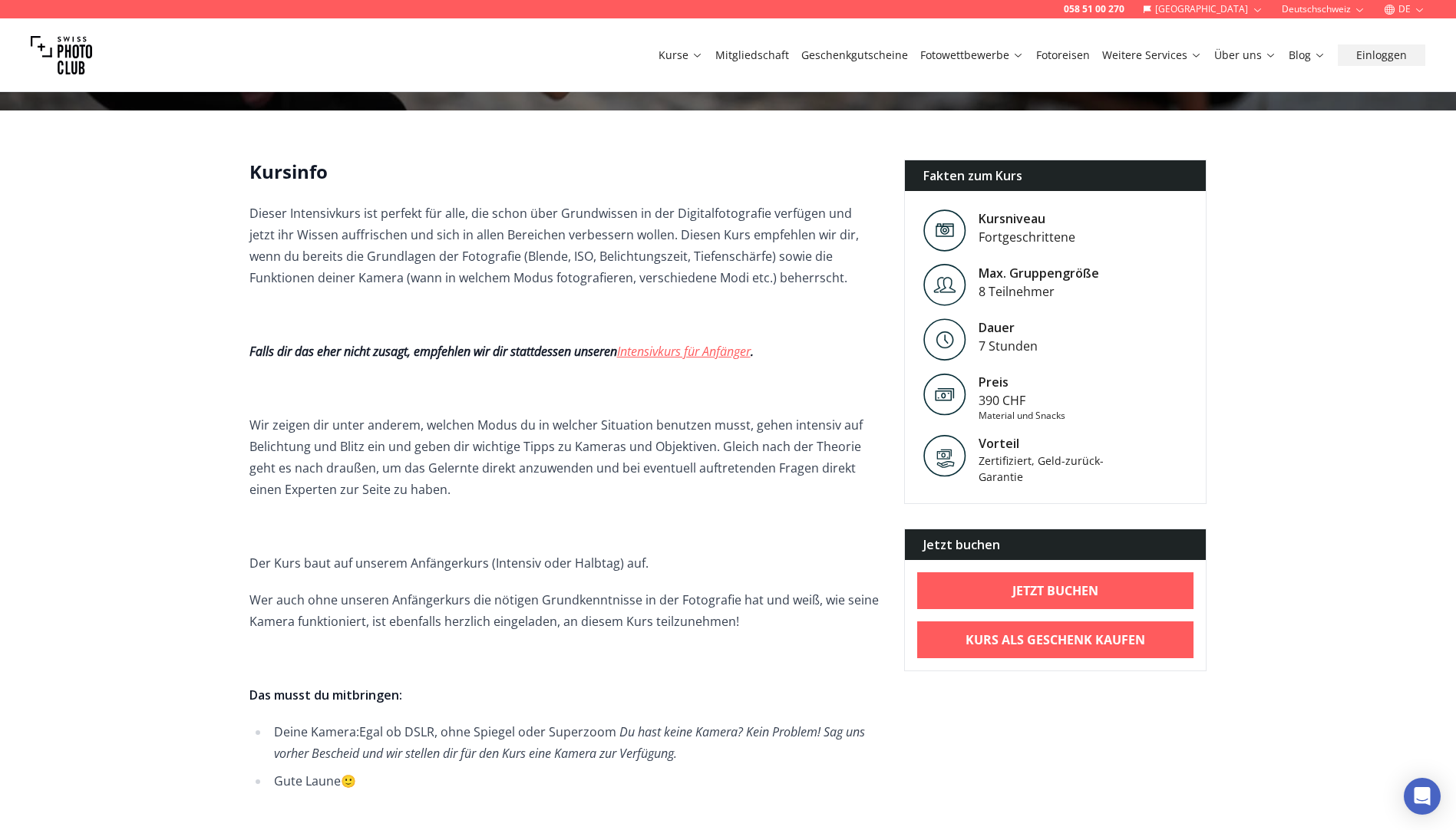
scroll to position [306, 0]
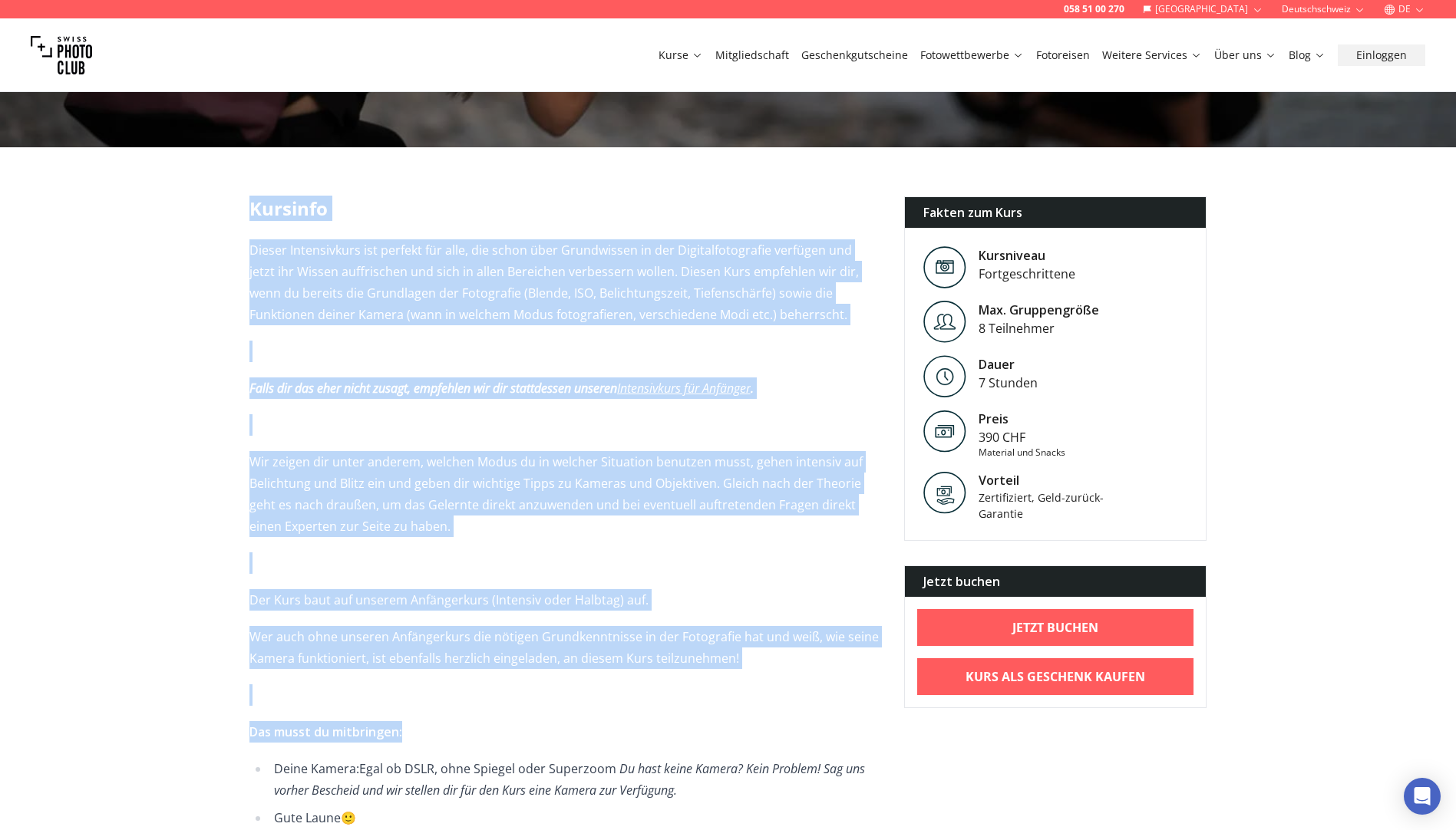
drag, startPoint x: 238, startPoint y: 198, endPoint x: 780, endPoint y: 716, distance: 749.7
click at [780, 716] on div "Kursinfo Dieser Intensivkurs ist perfekt für alle, die schon über Grundwissen i…" at bounding box center [728, 554] width 982 height 714
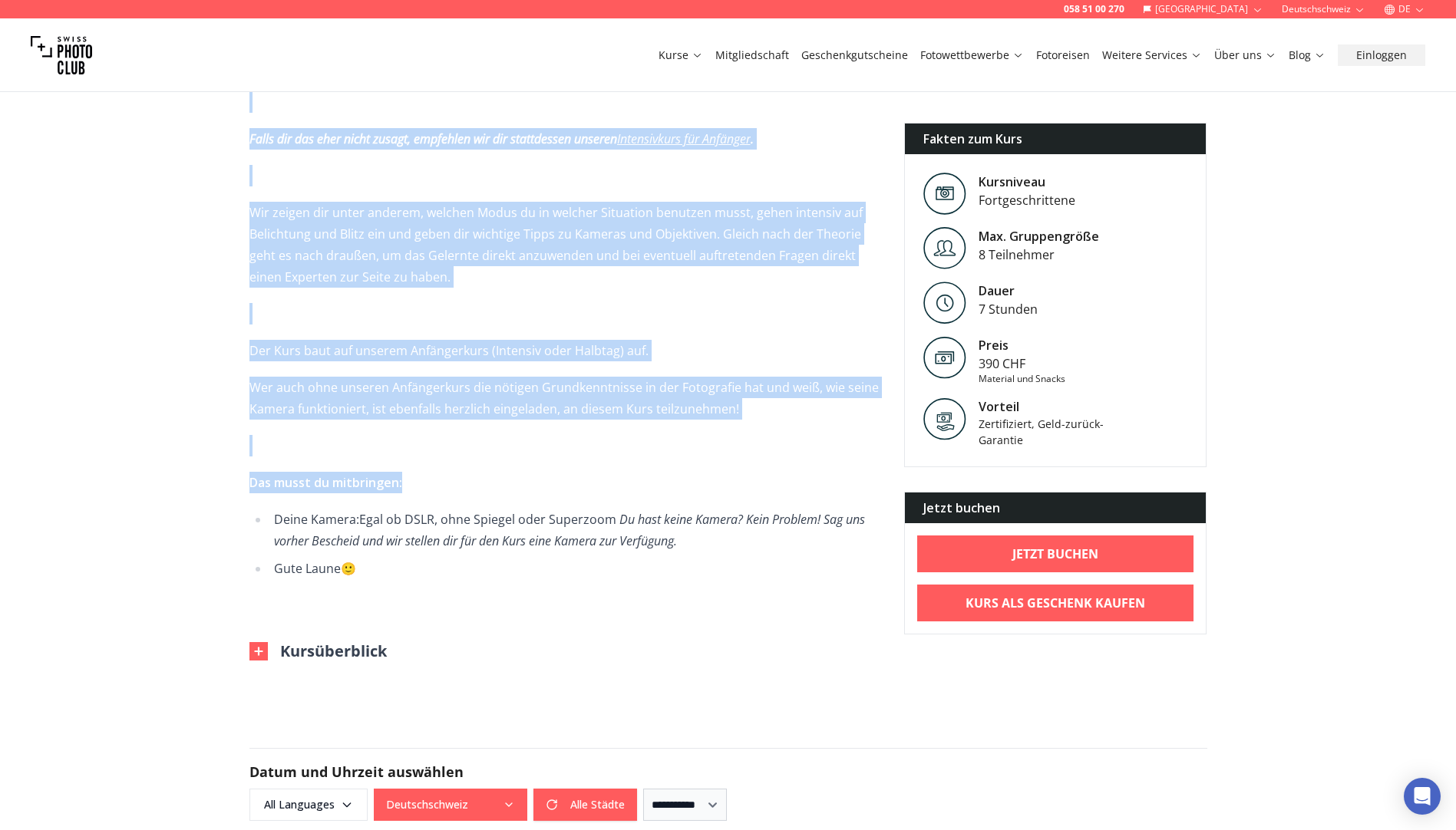
scroll to position [614, 0]
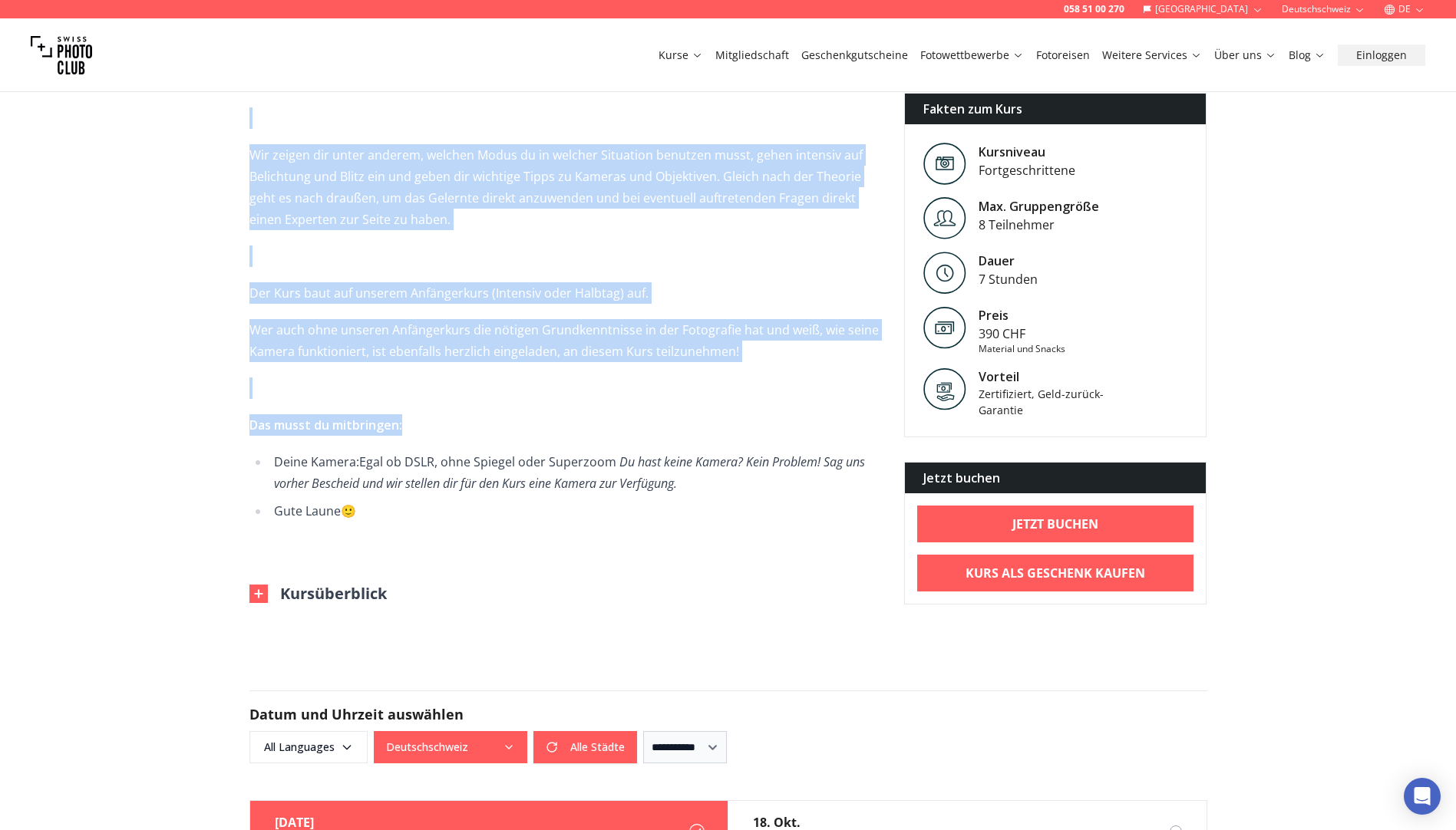
click at [354, 583] on button "Kursüberblick" at bounding box center [318, 593] width 138 height 21
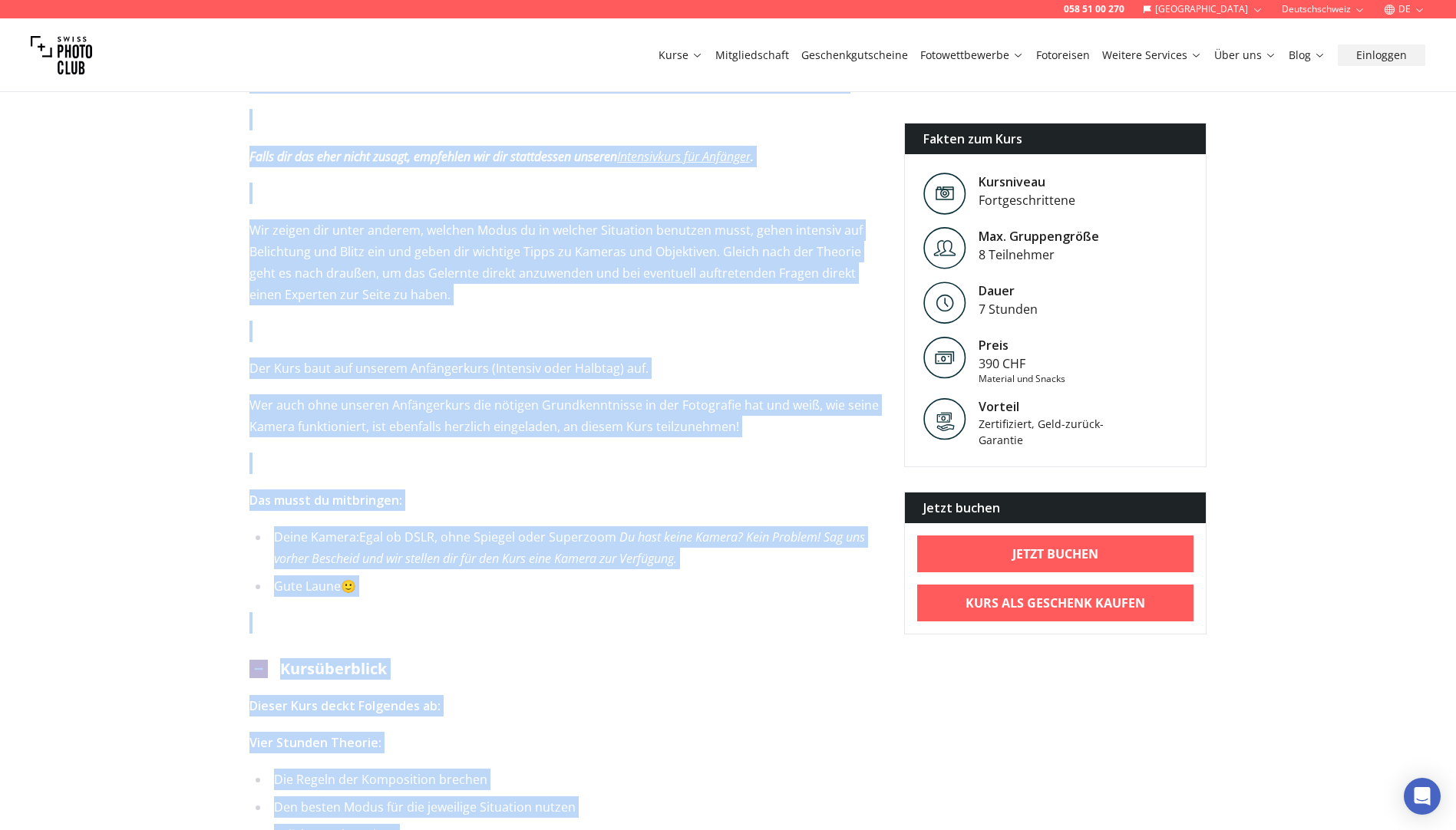
scroll to position [321, 0]
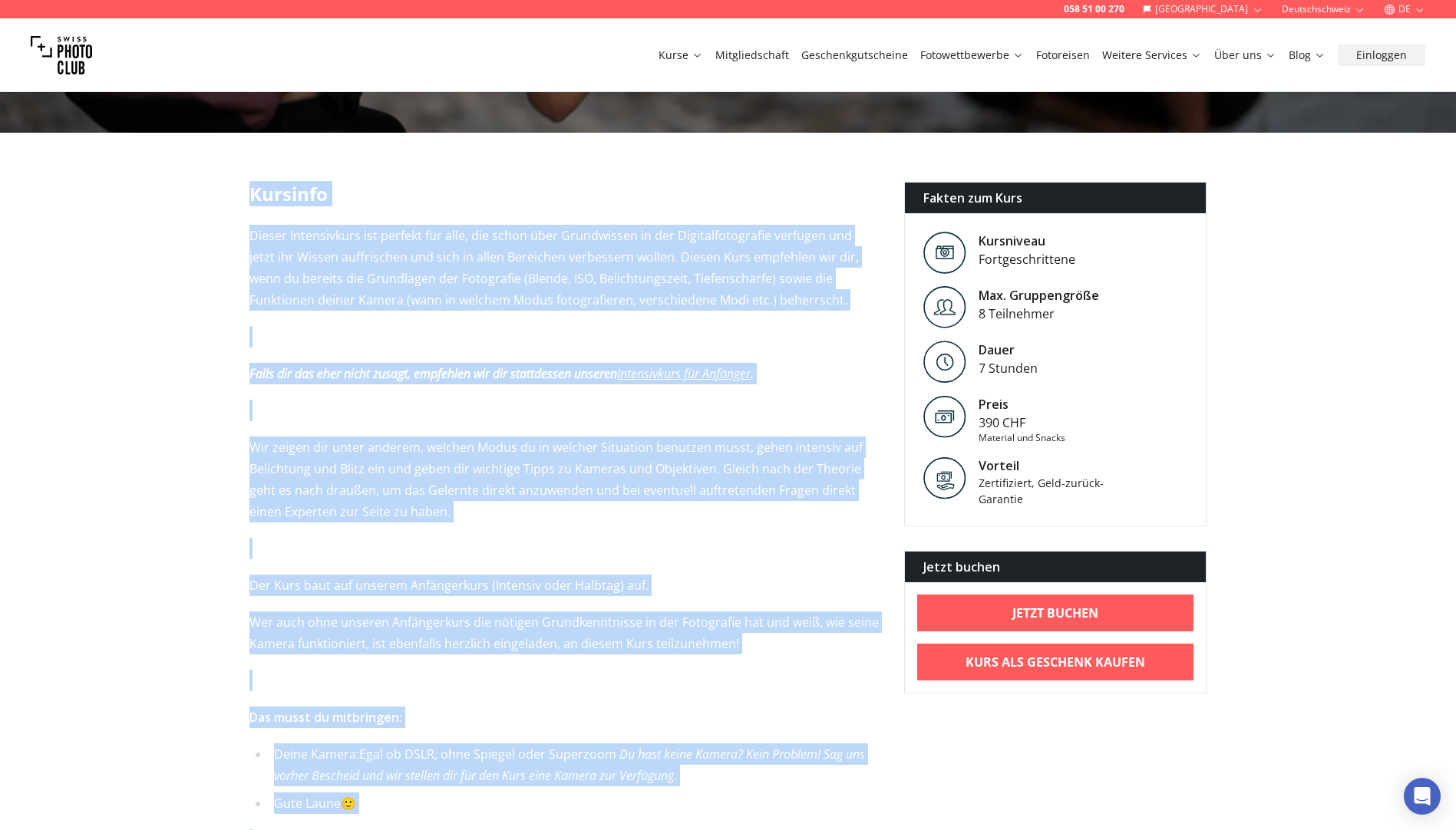
drag, startPoint x: 547, startPoint y: 598, endPoint x: 239, endPoint y: 194, distance: 508.0
click at [239, 194] on div "Kursinfo Dieser Intensivkurs ist perfekt für alle, die schon über Grundwissen i…" at bounding box center [728, 777] width 982 height 1191
drag, startPoint x: 239, startPoint y: 194, endPoint x: 390, endPoint y: 278, distance: 172.8
copy div "Kursinfo Dieser Intensivkurs ist perfekt für alle, die schon über Grundwissen i…"
